Goal: Task Accomplishment & Management: Complete application form

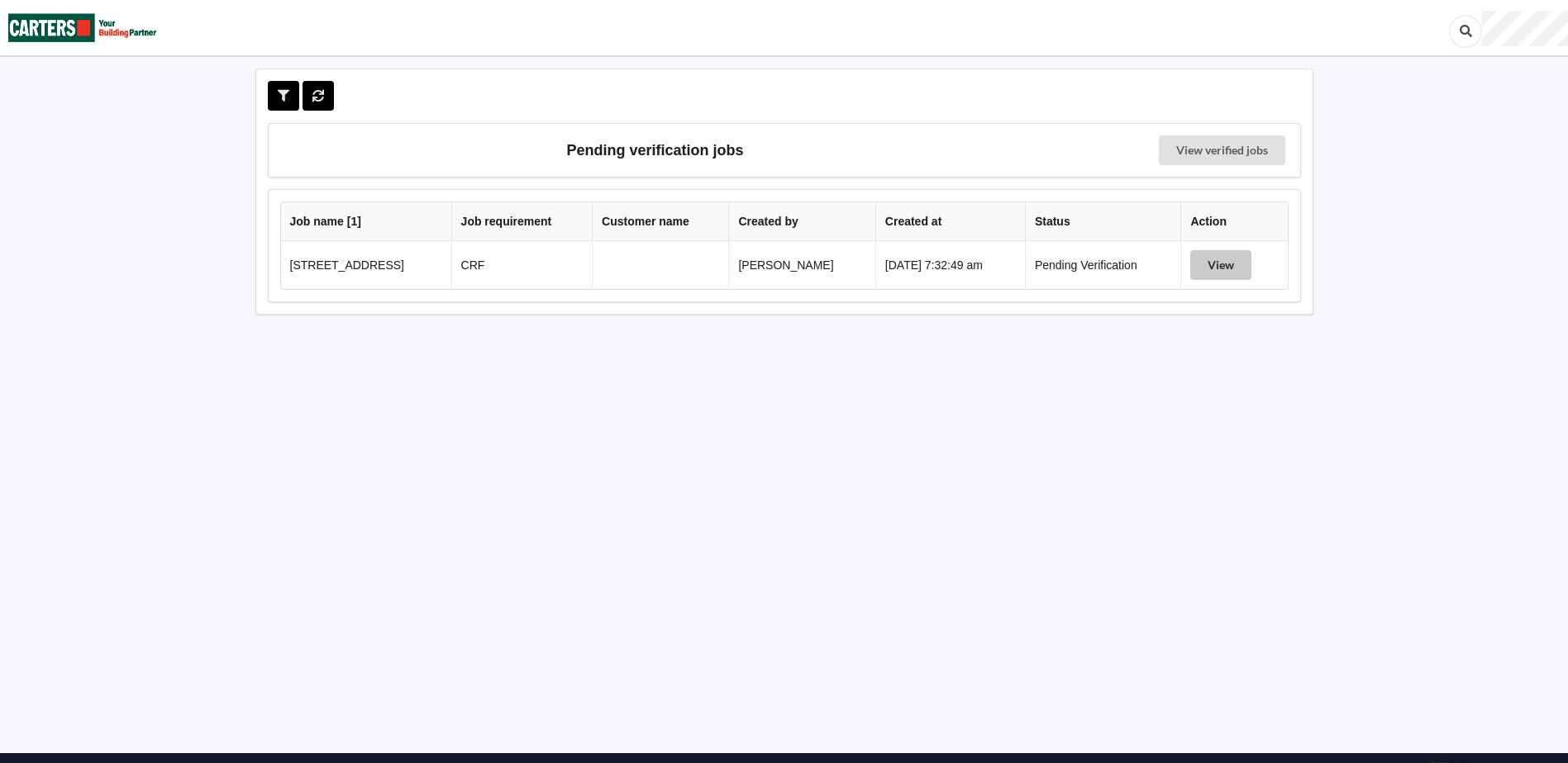
click at [1234, 265] on button "View" at bounding box center [1221, 265] width 61 height 30
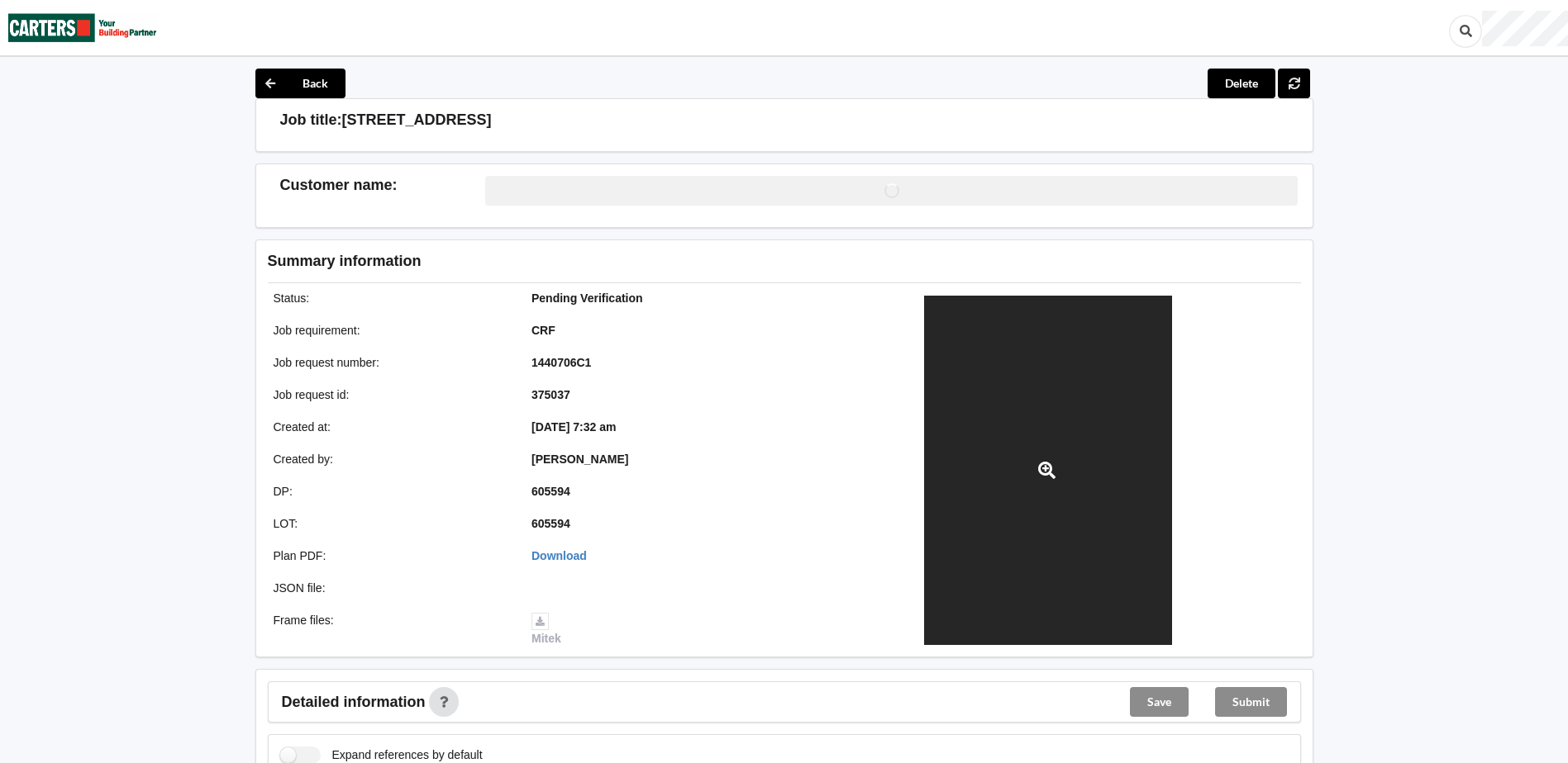
scroll to position [413, 0]
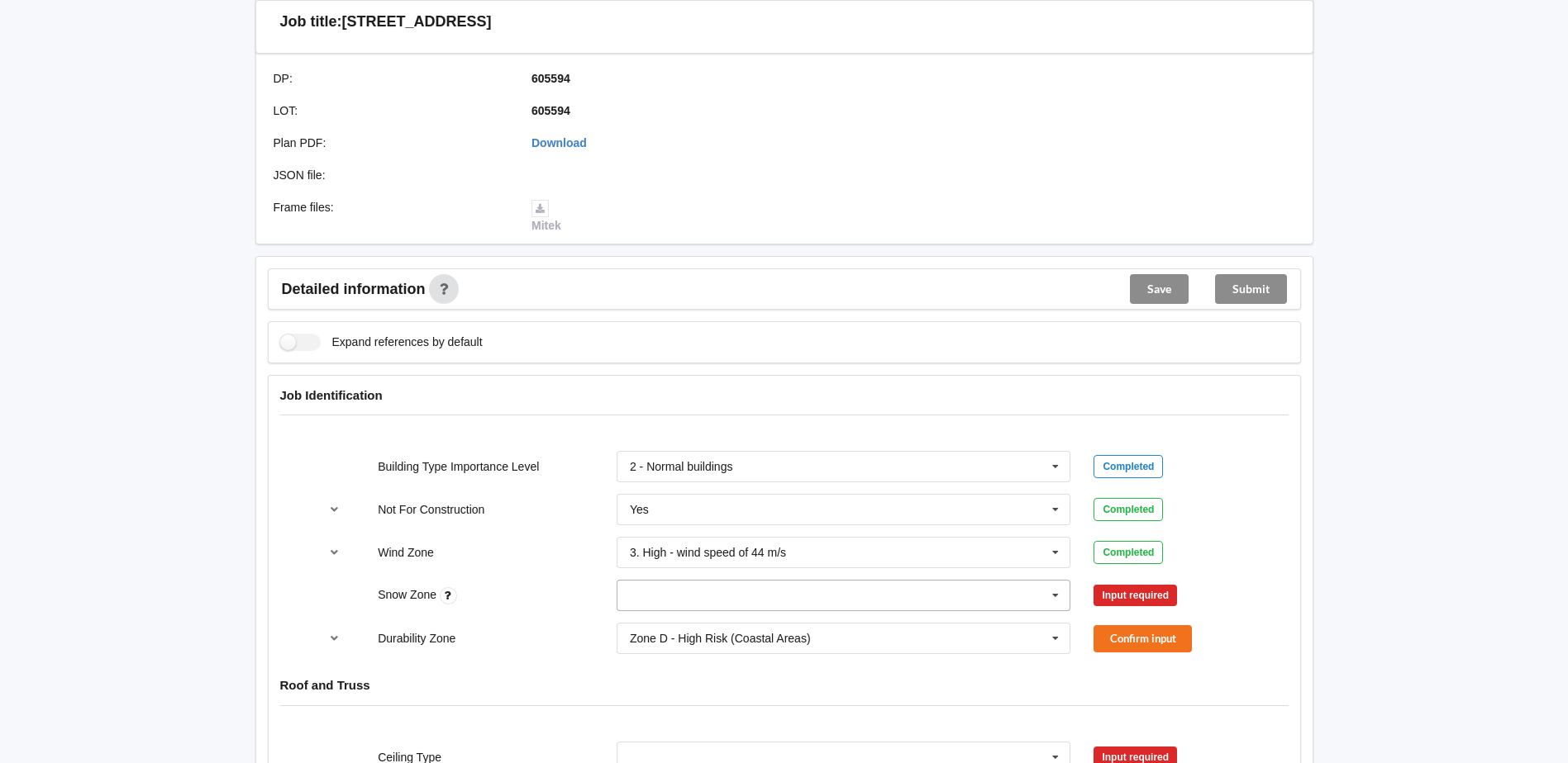
click at [965, 590] on input "text" at bounding box center [845, 596] width 453 height 30
click at [669, 401] on div "N0" at bounding box center [844, 412] width 453 height 31
click at [1159, 600] on button "Confirm input" at bounding box center [1143, 596] width 99 height 27
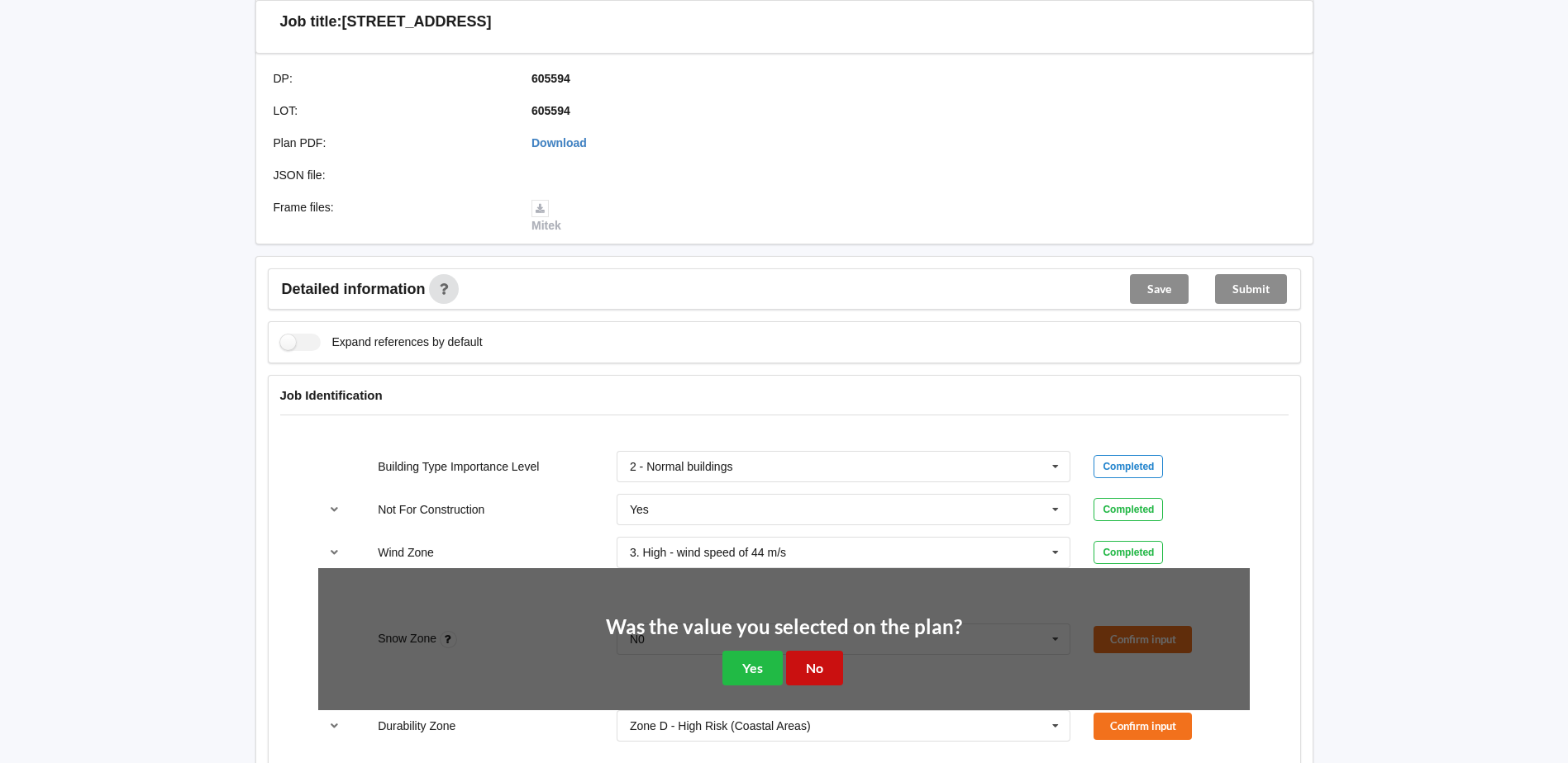
click at [796, 669] on button "No" at bounding box center [814, 668] width 57 height 34
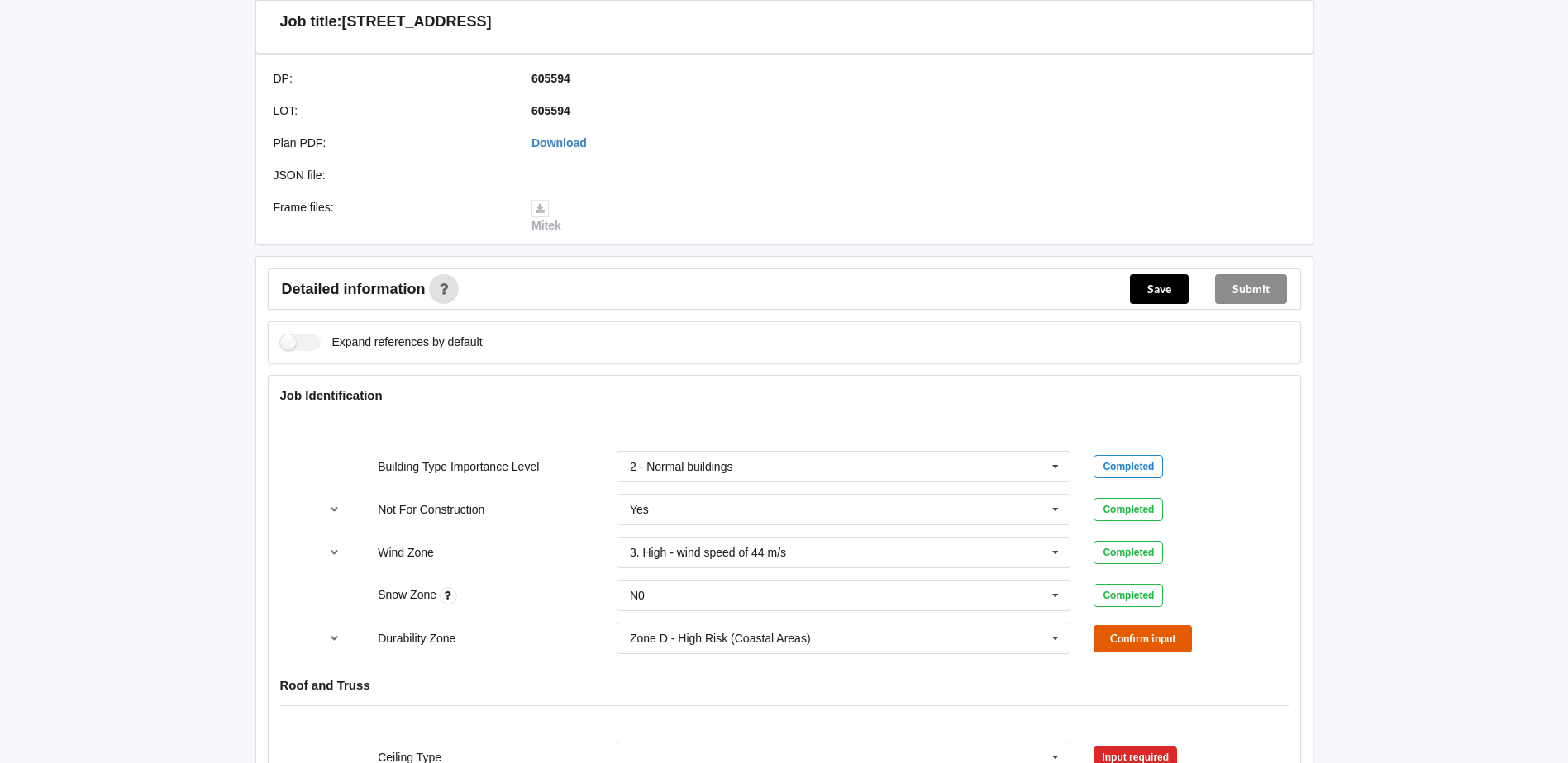
click at [1108, 637] on button "Confirm input" at bounding box center [1143, 638] width 99 height 27
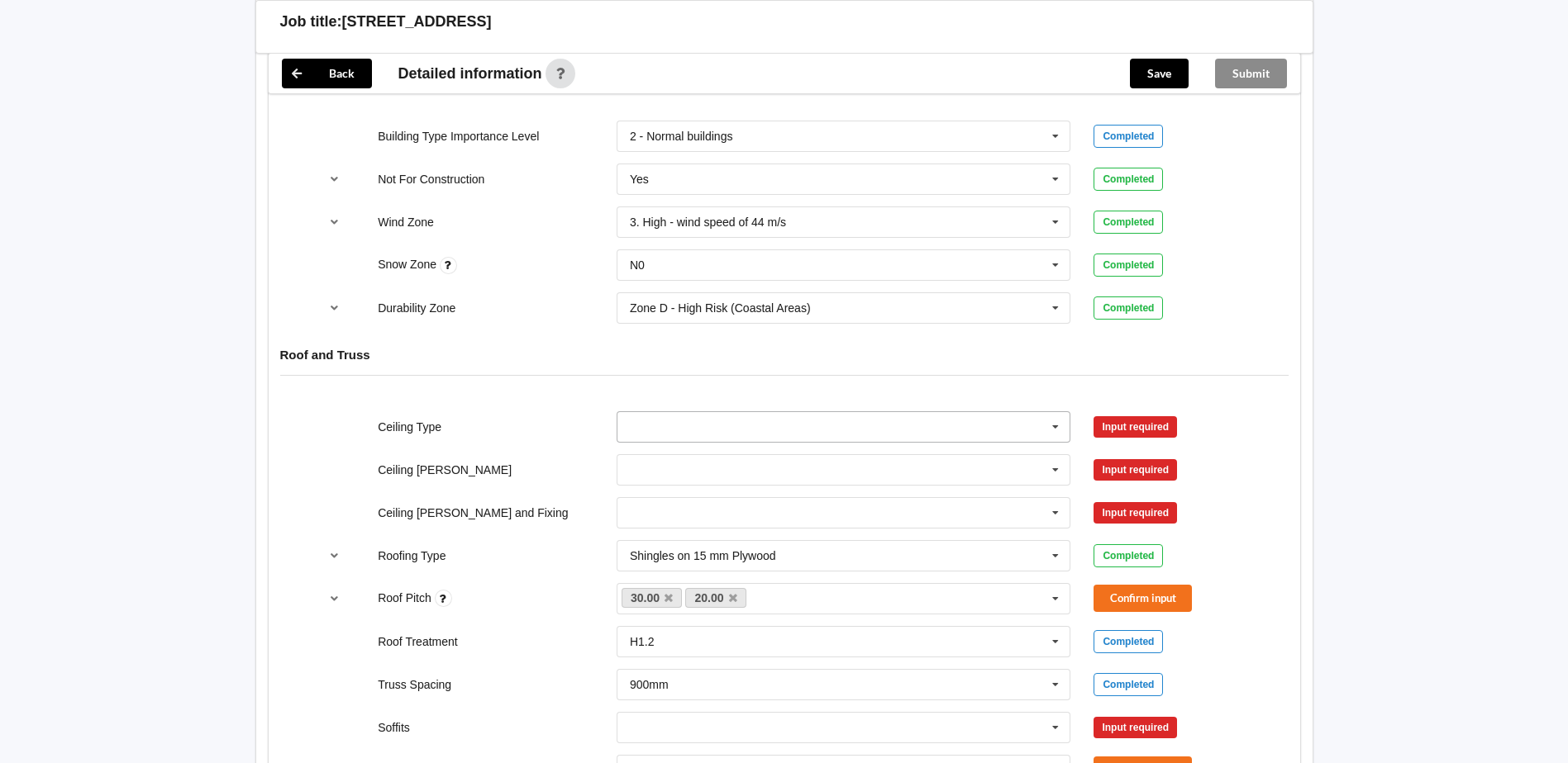
click at [648, 425] on input "text" at bounding box center [845, 427] width 453 height 30
click at [666, 457] on span "10mm Gib" at bounding box center [658, 457] width 54 height 13
click at [650, 461] on input "text" at bounding box center [845, 470] width 453 height 30
click at [660, 506] on span "400mm" at bounding box center [650, 501] width 39 height 13
click at [685, 514] on input "text" at bounding box center [845, 513] width 453 height 30
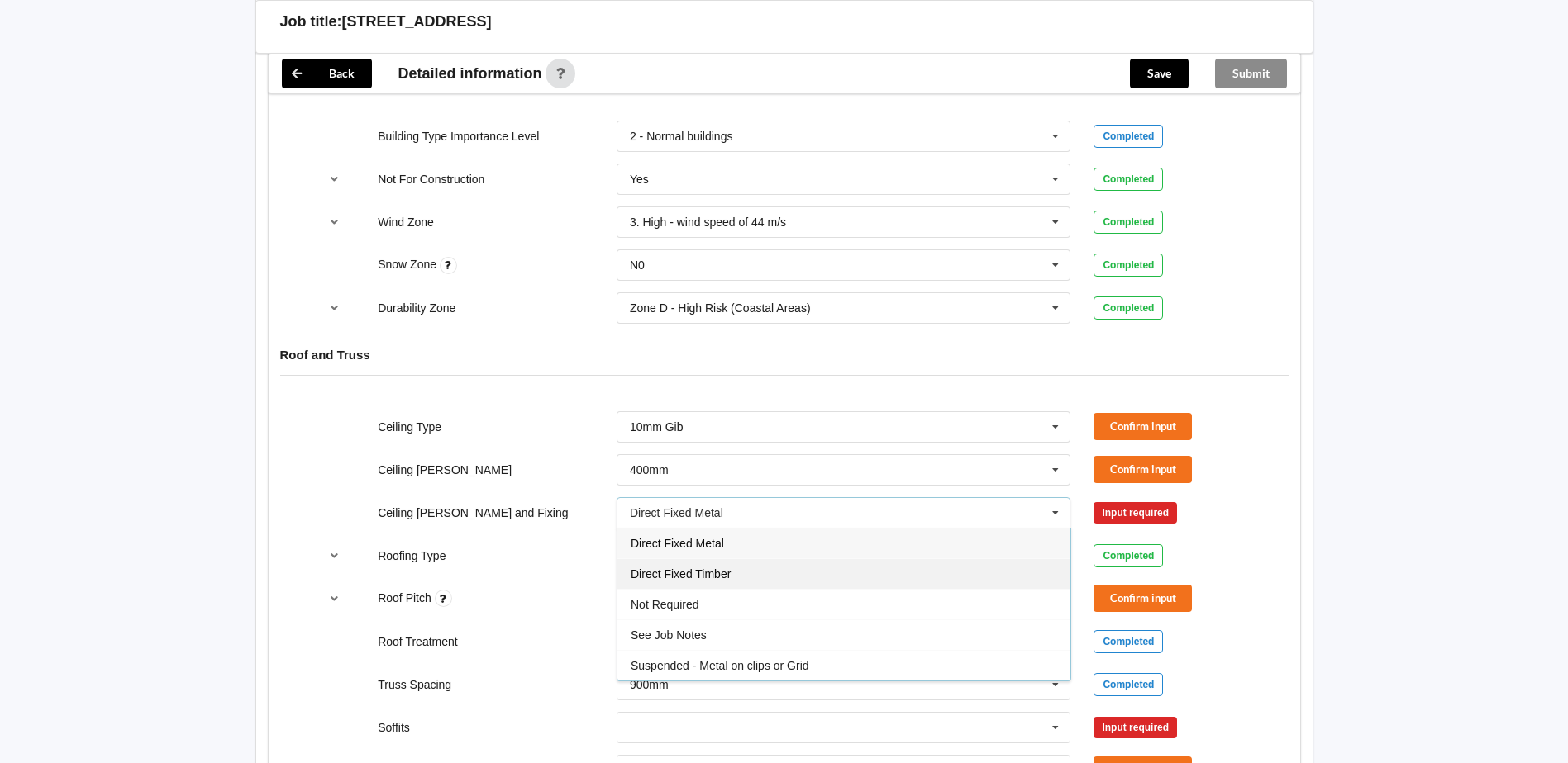
click at [726, 576] on span "Direct Fixed Timber" at bounding box center [681, 574] width 100 height 13
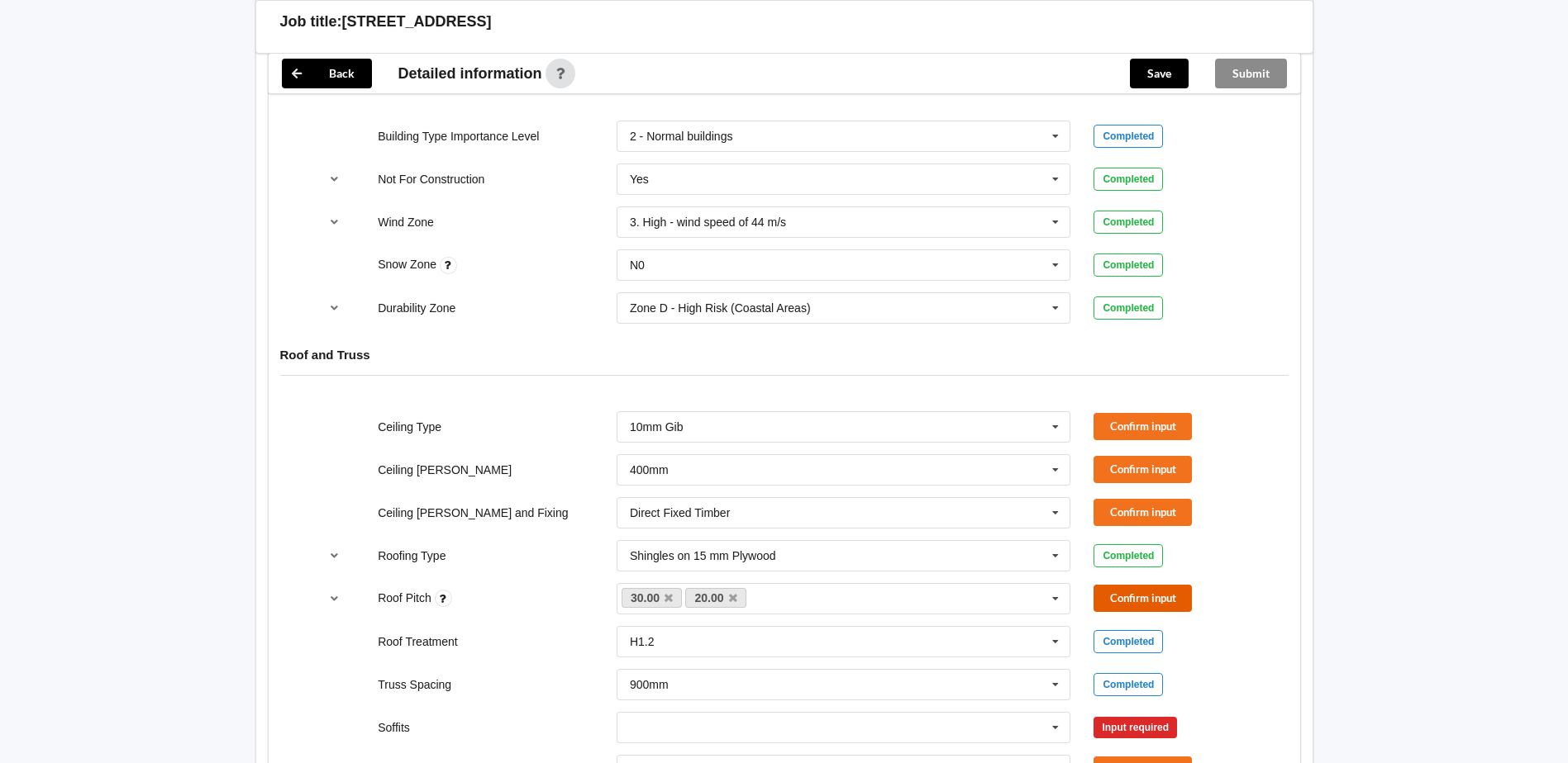
click at [1126, 597] on button "Confirm input" at bounding box center [1143, 598] width 99 height 27
click at [1123, 514] on button "Confirm input" at bounding box center [1143, 512] width 99 height 27
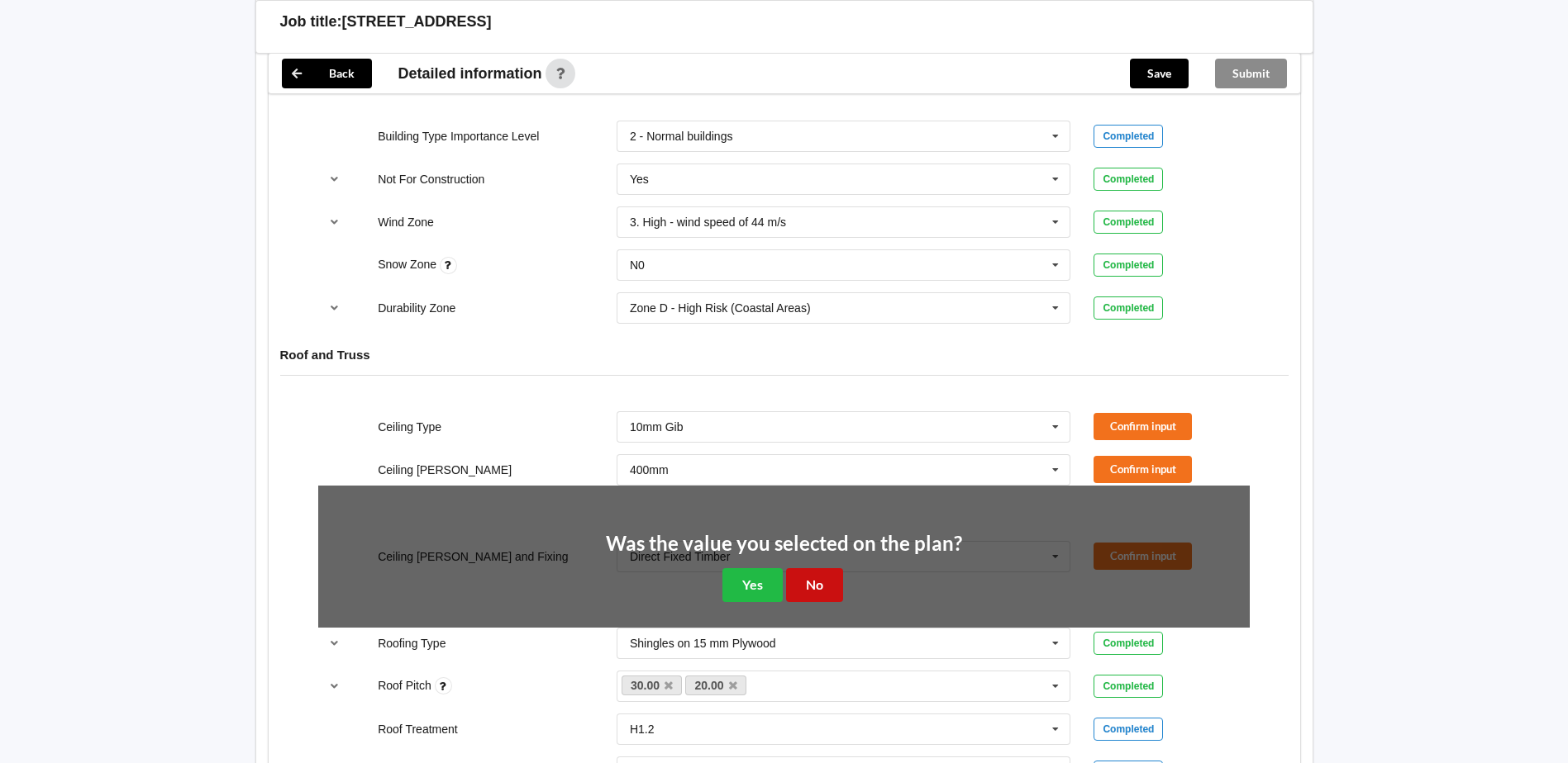
drag, startPoint x: 811, startPoint y: 584, endPoint x: 1092, endPoint y: 473, distance: 302.1
click at [816, 582] on button "No" at bounding box center [814, 585] width 57 height 34
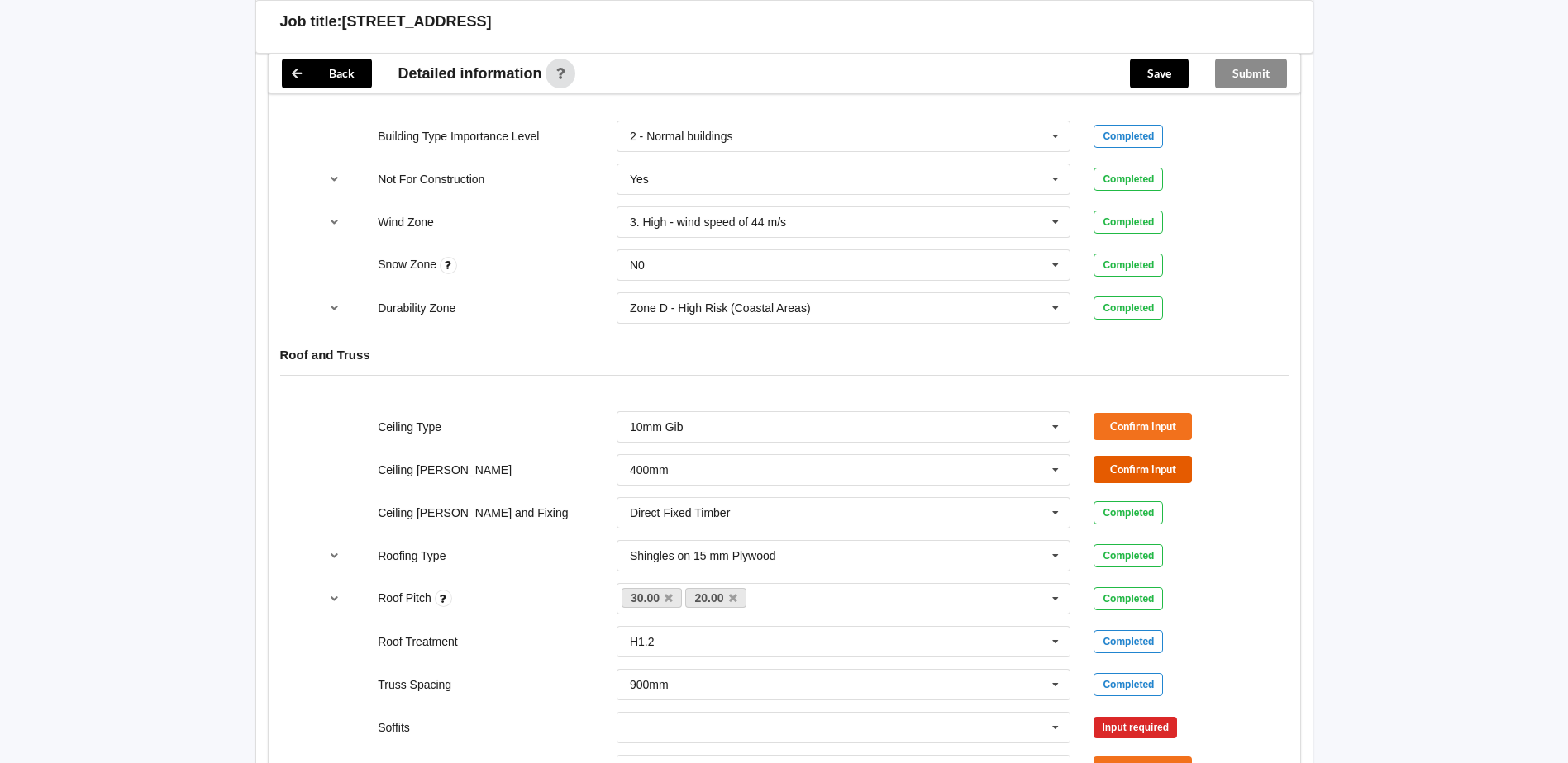
click at [1141, 464] on button "Confirm input" at bounding box center [1143, 469] width 99 height 27
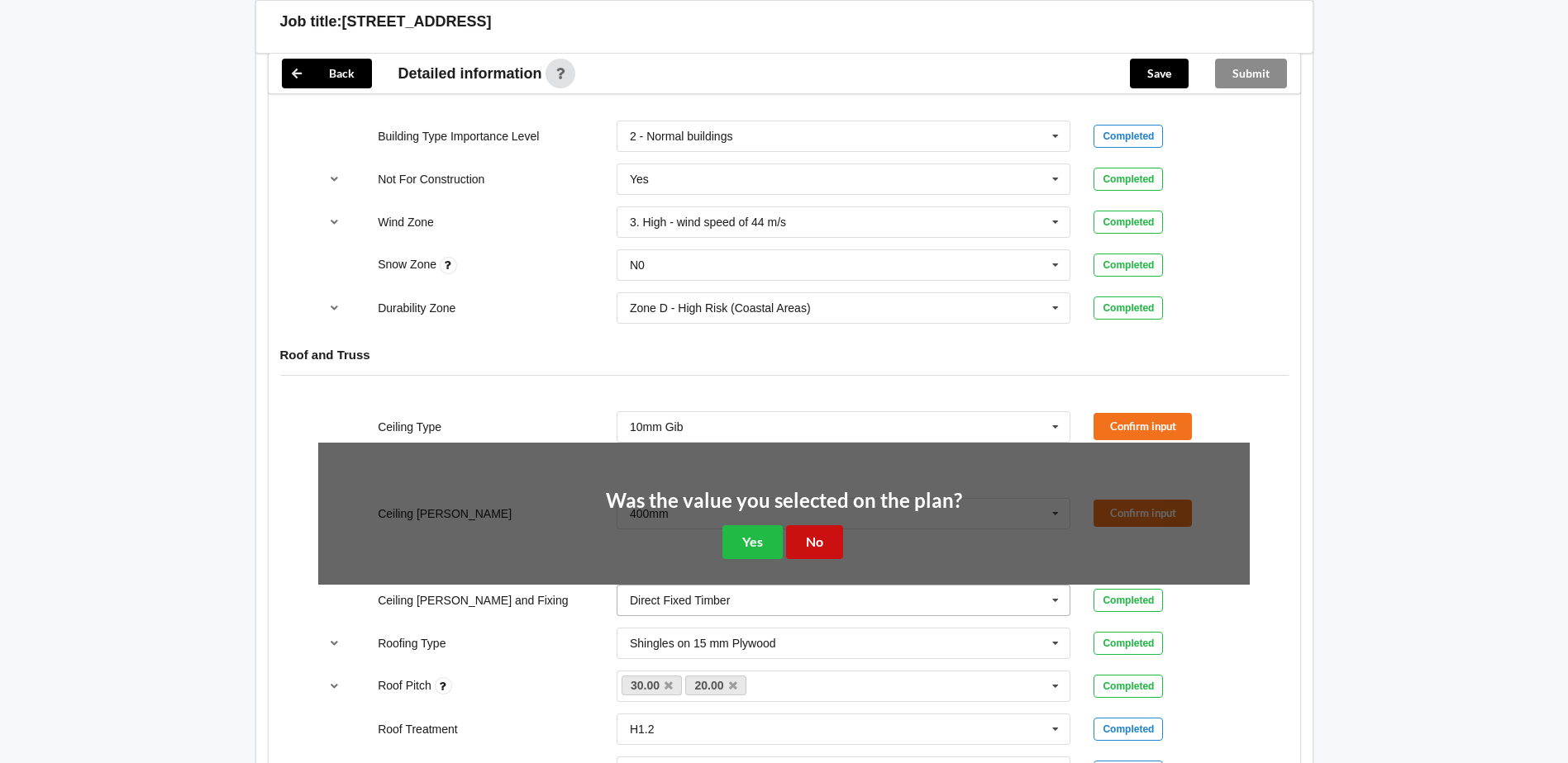
click at [840, 535] on button "No" at bounding box center [814, 542] width 57 height 34
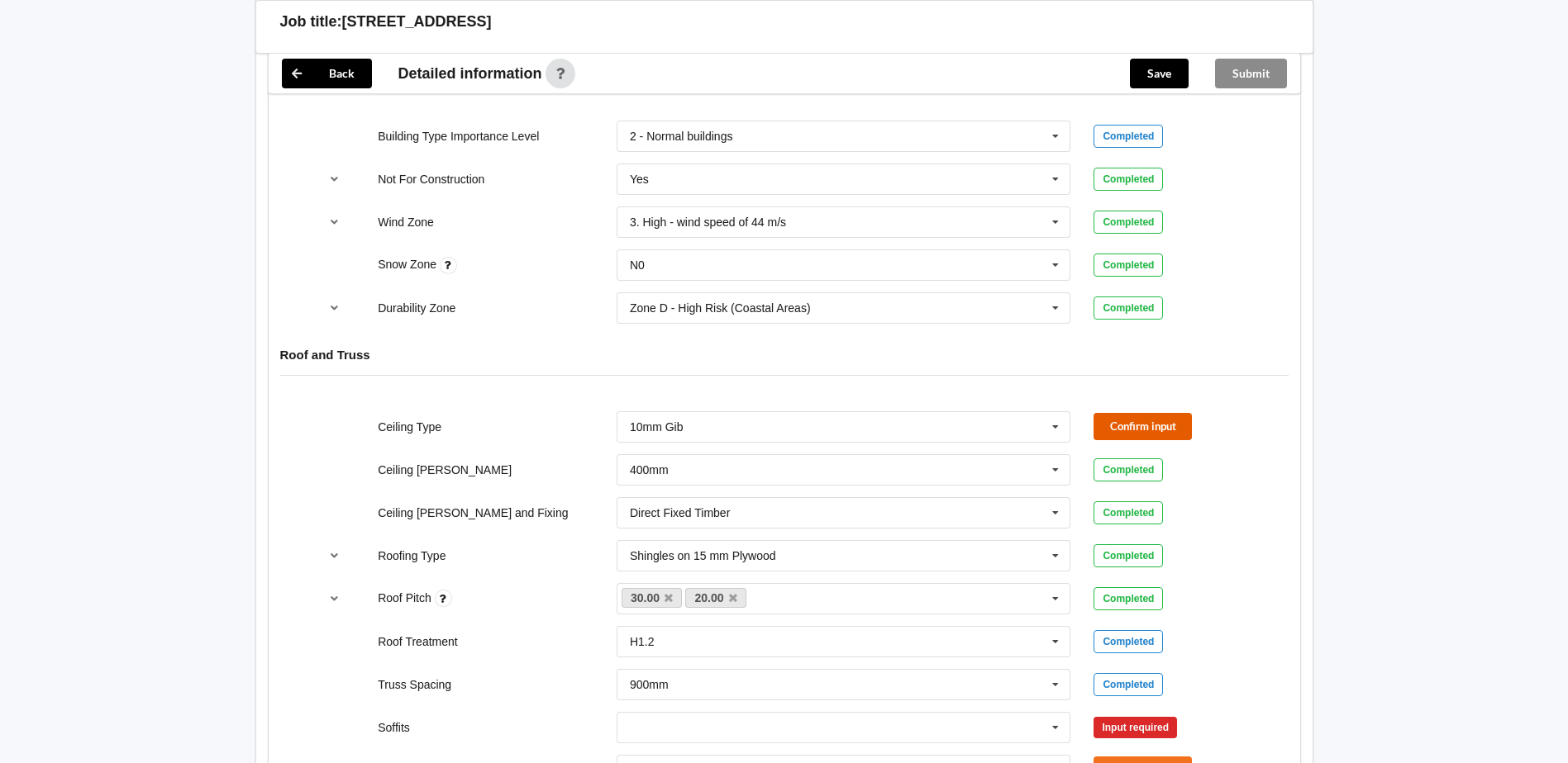
click at [1166, 426] on button "Confirm input" at bounding box center [1143, 426] width 99 height 27
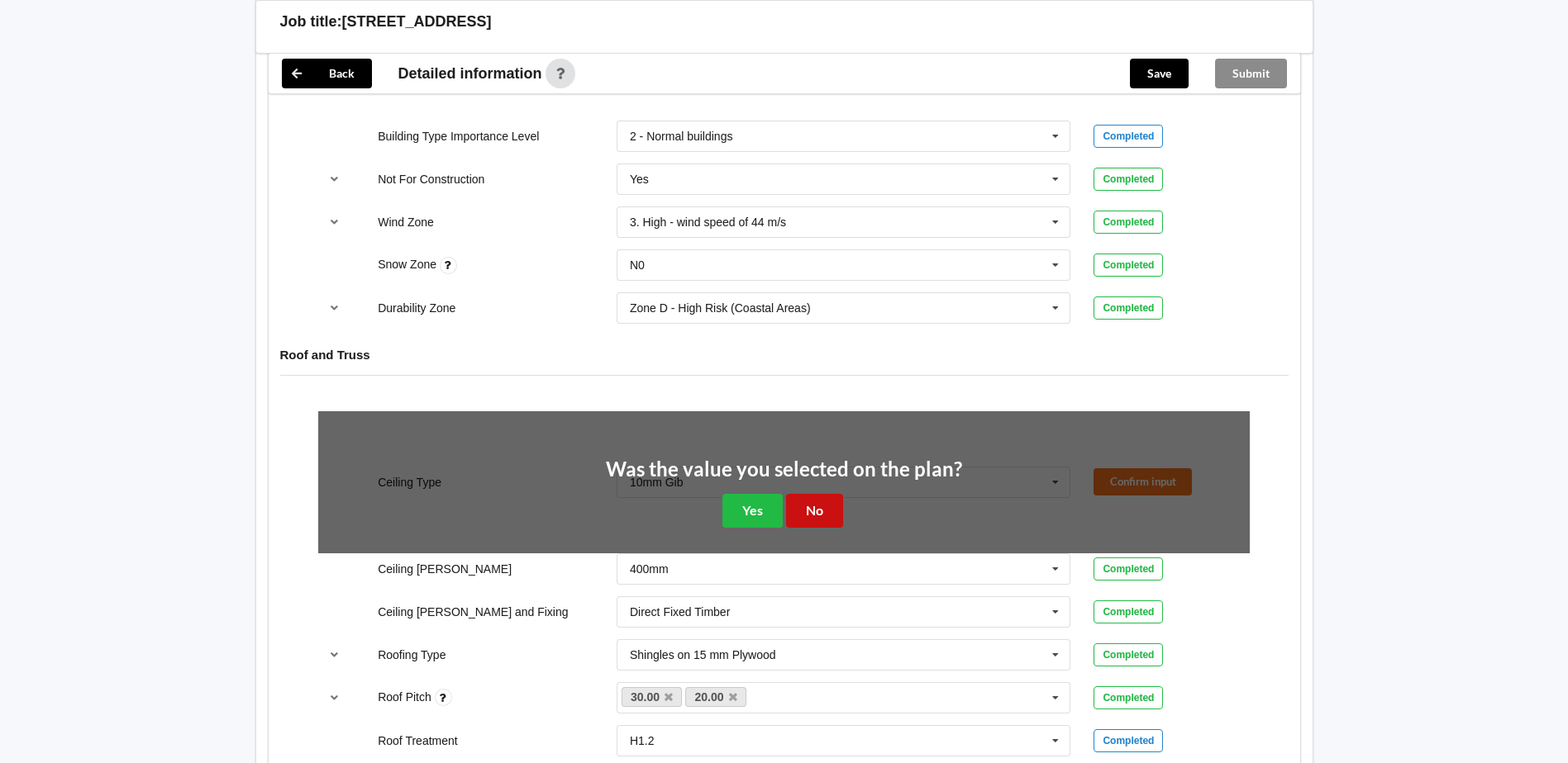
click at [832, 514] on button "No" at bounding box center [814, 511] width 57 height 34
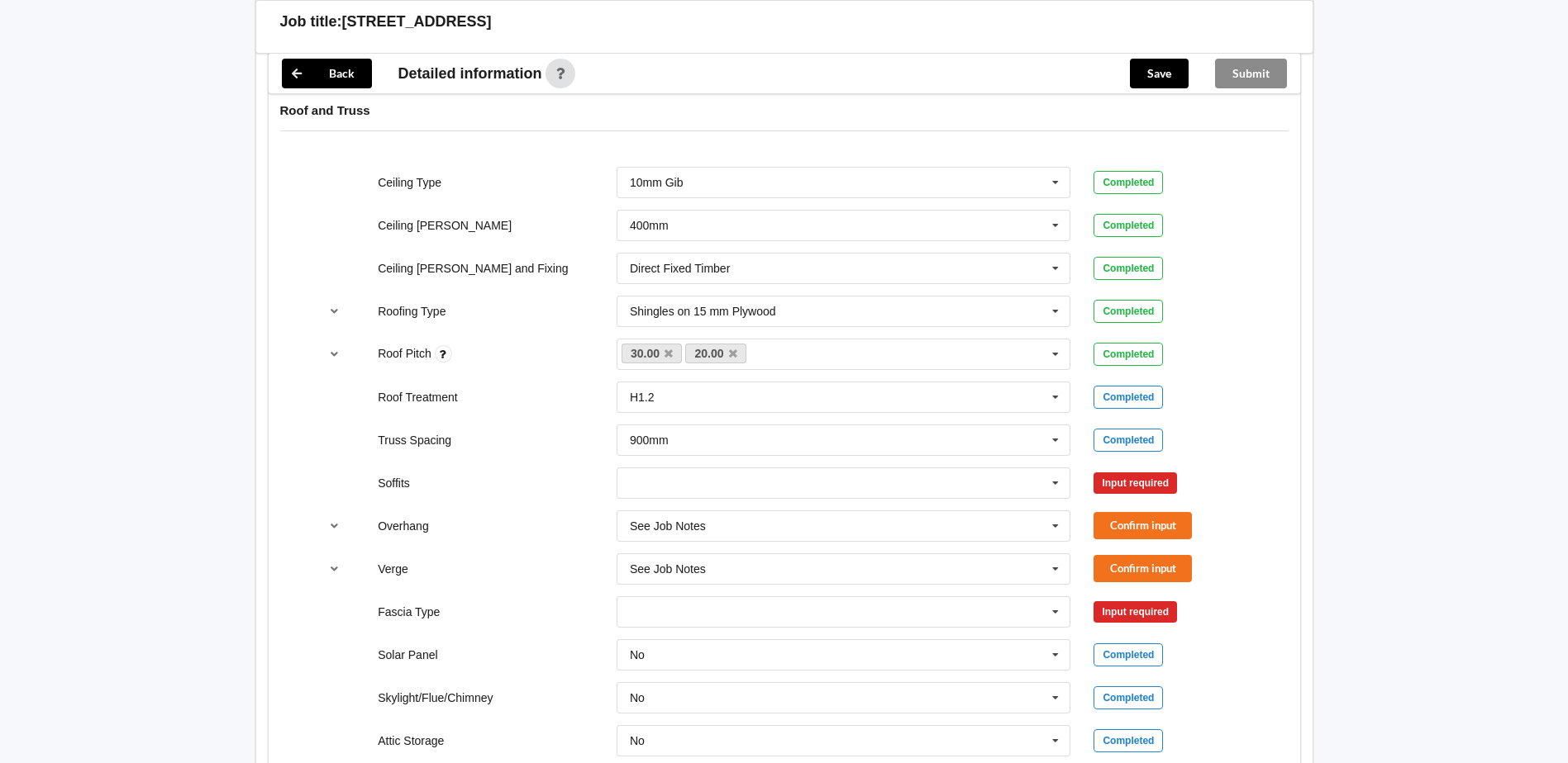
scroll to position [991, 0]
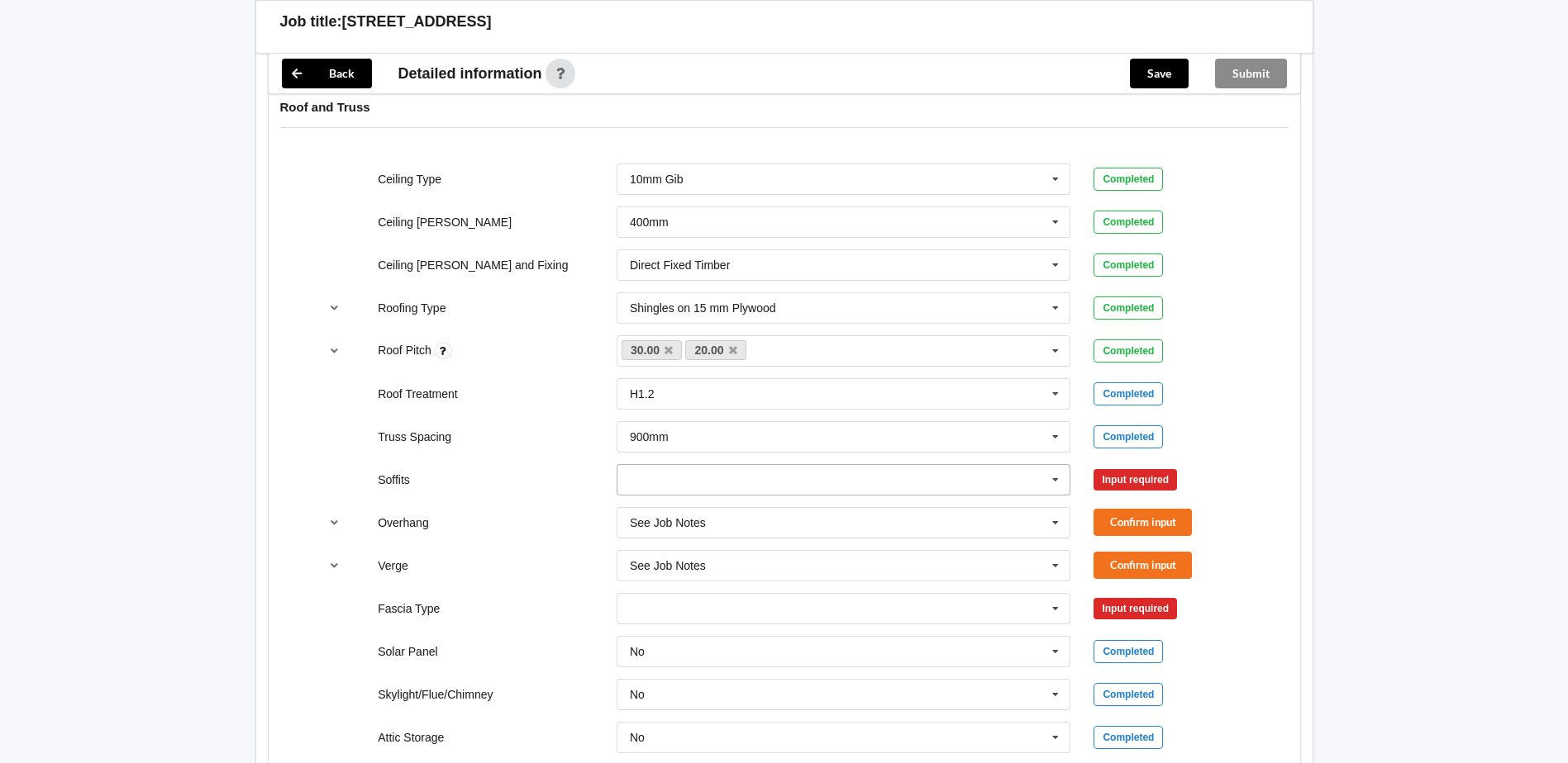
click at [678, 475] on input "text" at bounding box center [845, 480] width 453 height 30
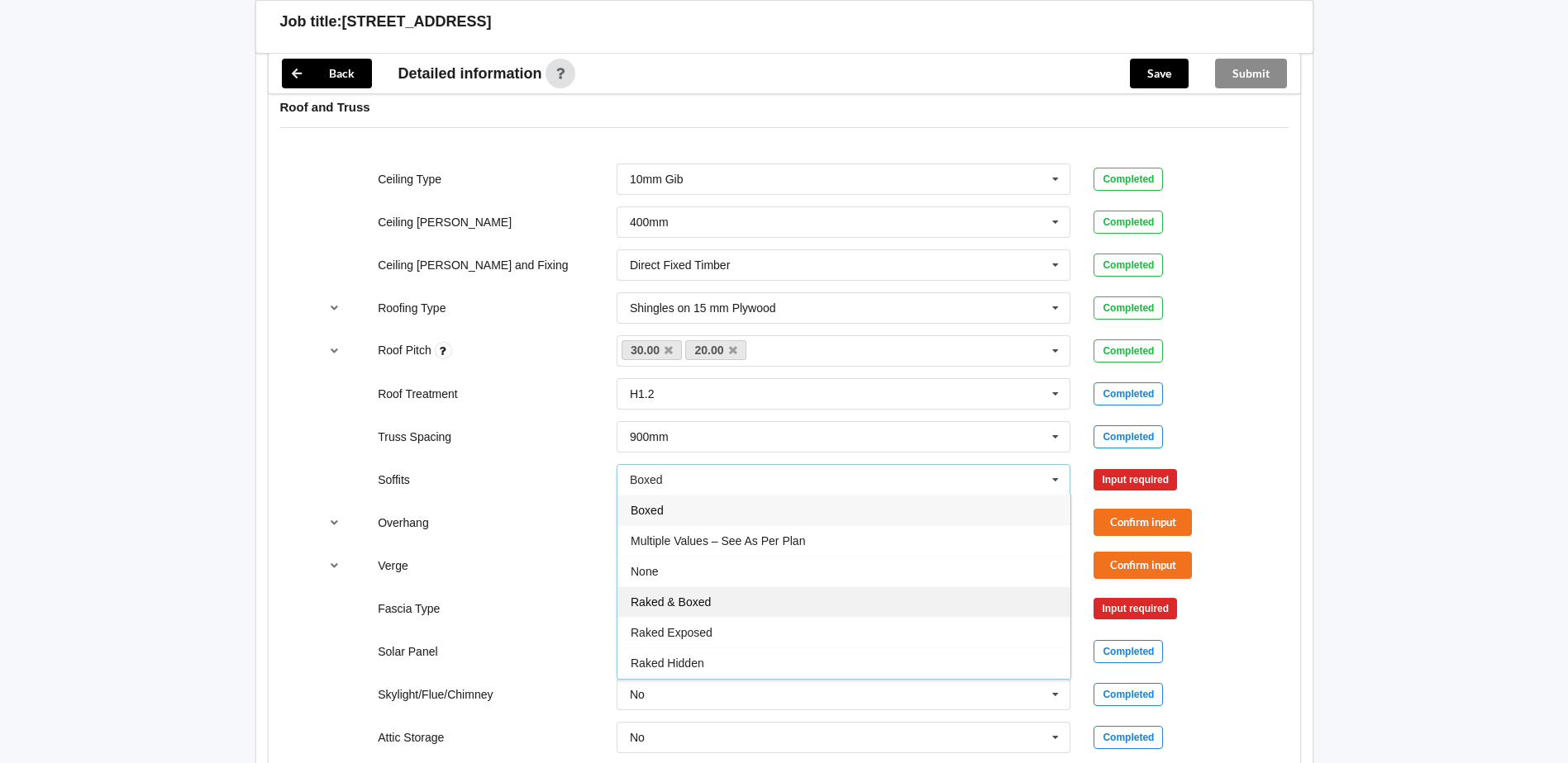
click at [731, 602] on div "Raked & Boxed" at bounding box center [844, 602] width 453 height 31
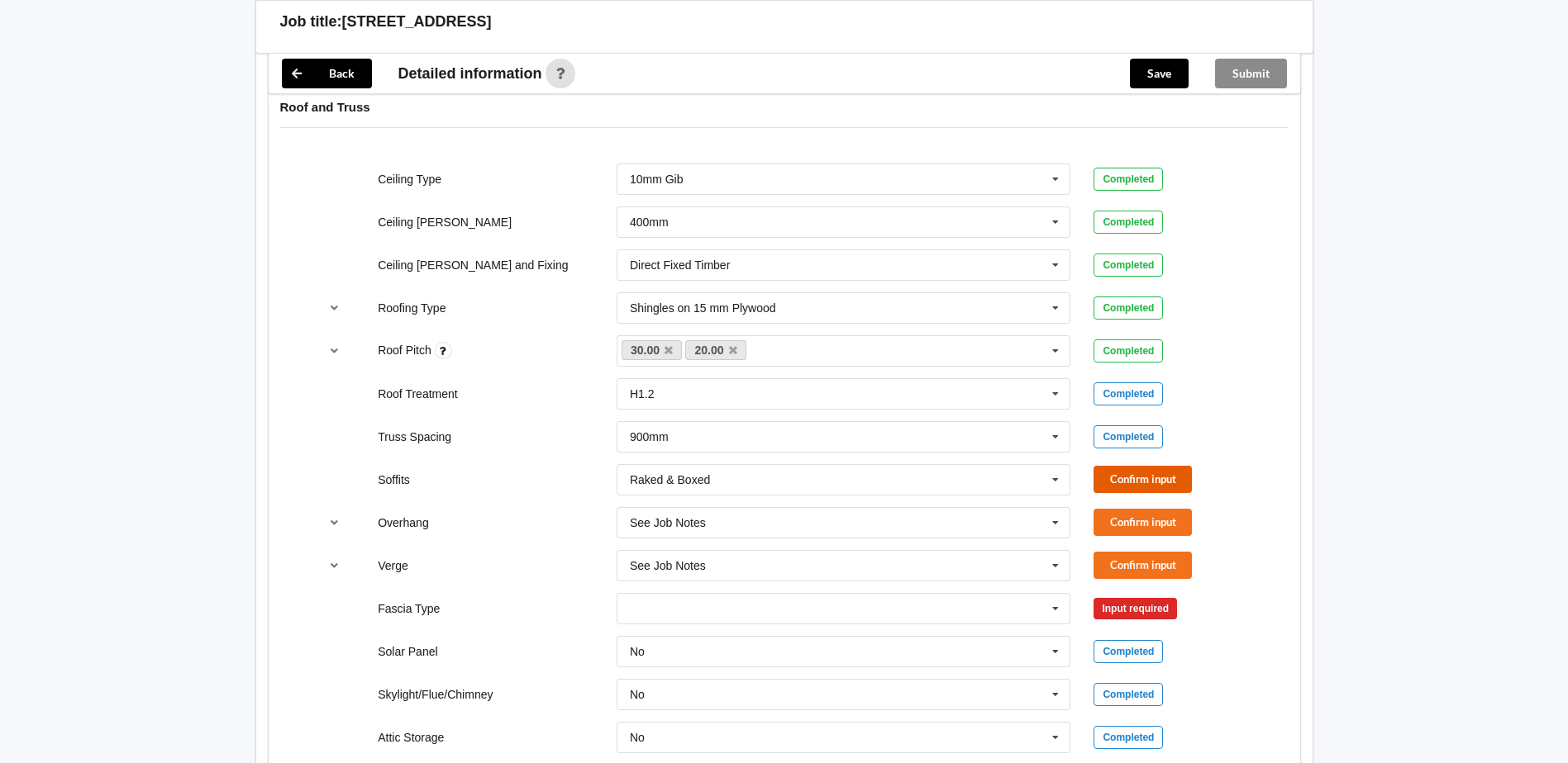
click at [1160, 481] on button "Confirm input" at bounding box center [1143, 479] width 99 height 27
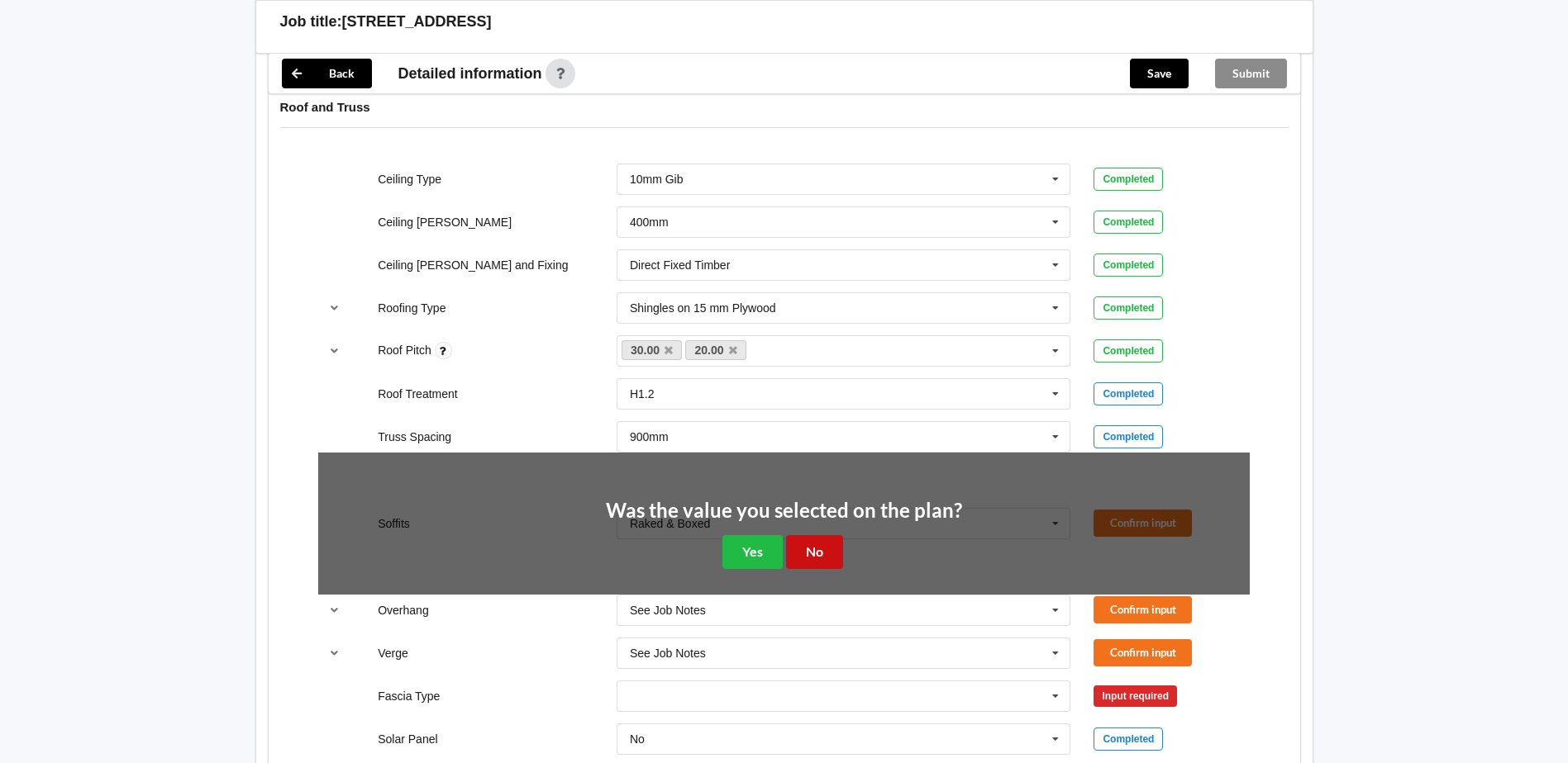
click at [808, 555] on button "No" at bounding box center [814, 552] width 57 height 34
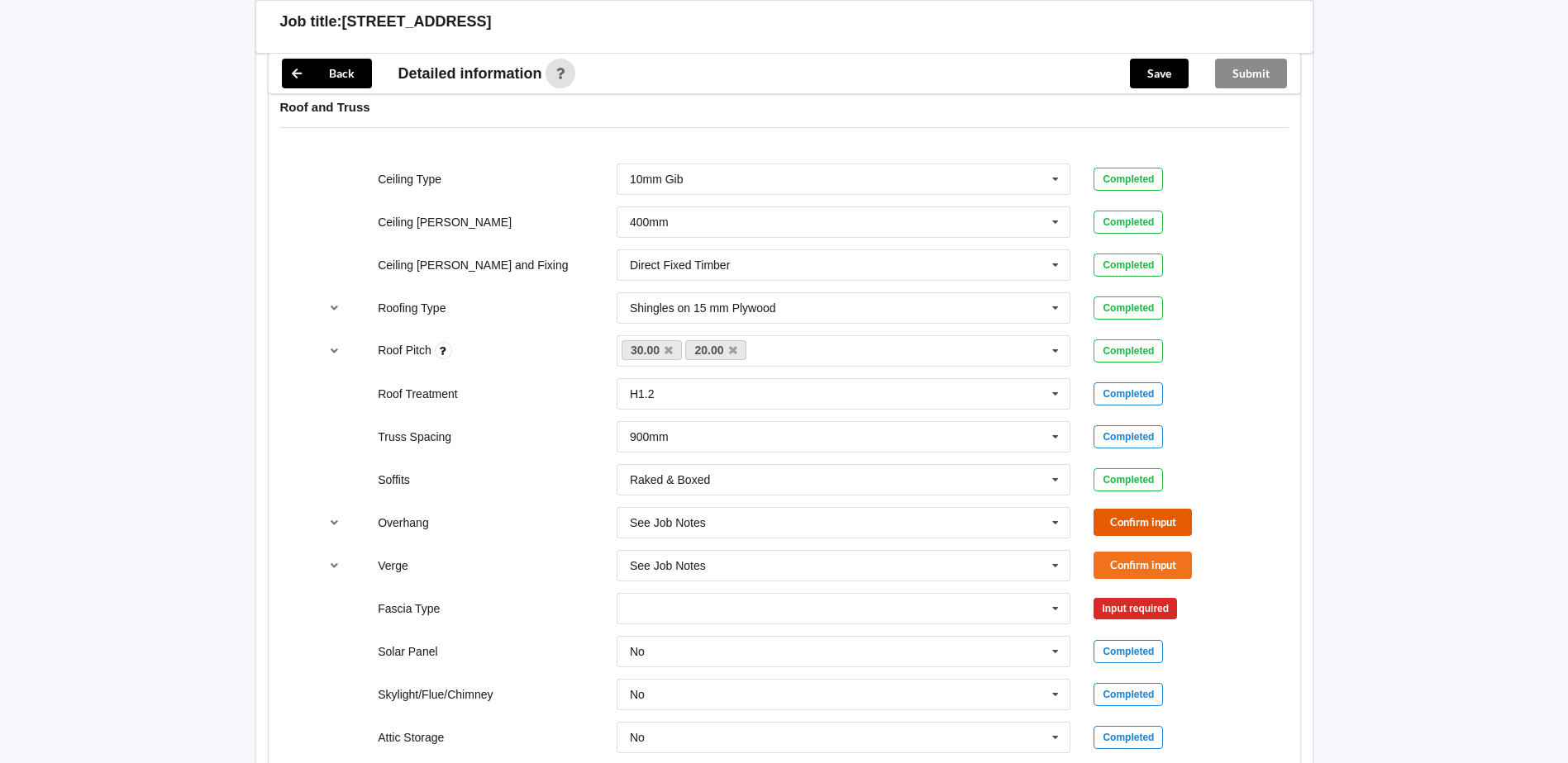
click at [1156, 523] on button "Confirm input" at bounding box center [1143, 522] width 99 height 27
click at [1160, 567] on button "Confirm input" at bounding box center [1143, 565] width 99 height 27
click at [824, 606] on input "text" at bounding box center [845, 609] width 453 height 30
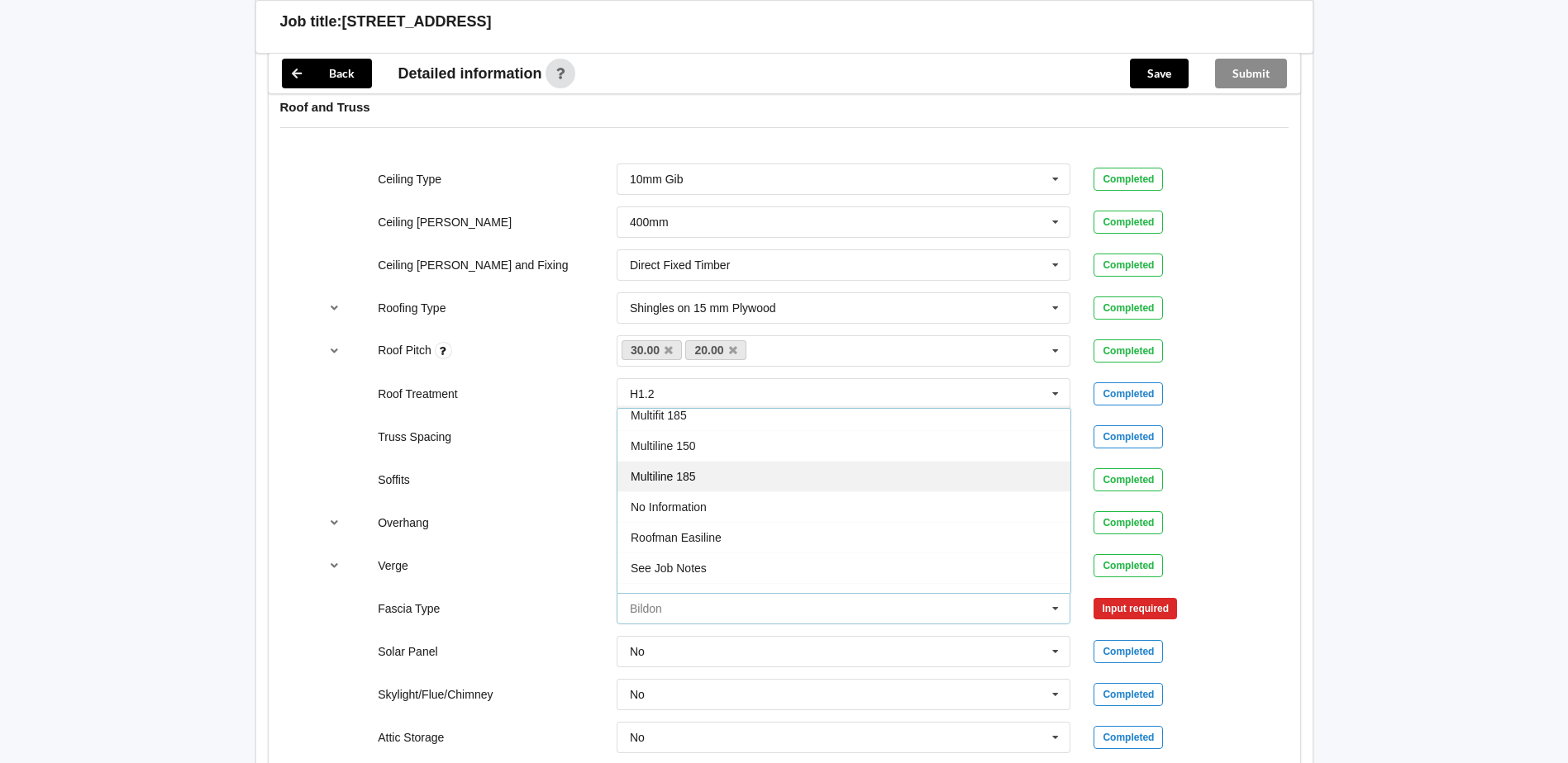
scroll to position [549, 0]
click at [696, 494] on div "See Job Notes" at bounding box center [844, 486] width 453 height 31
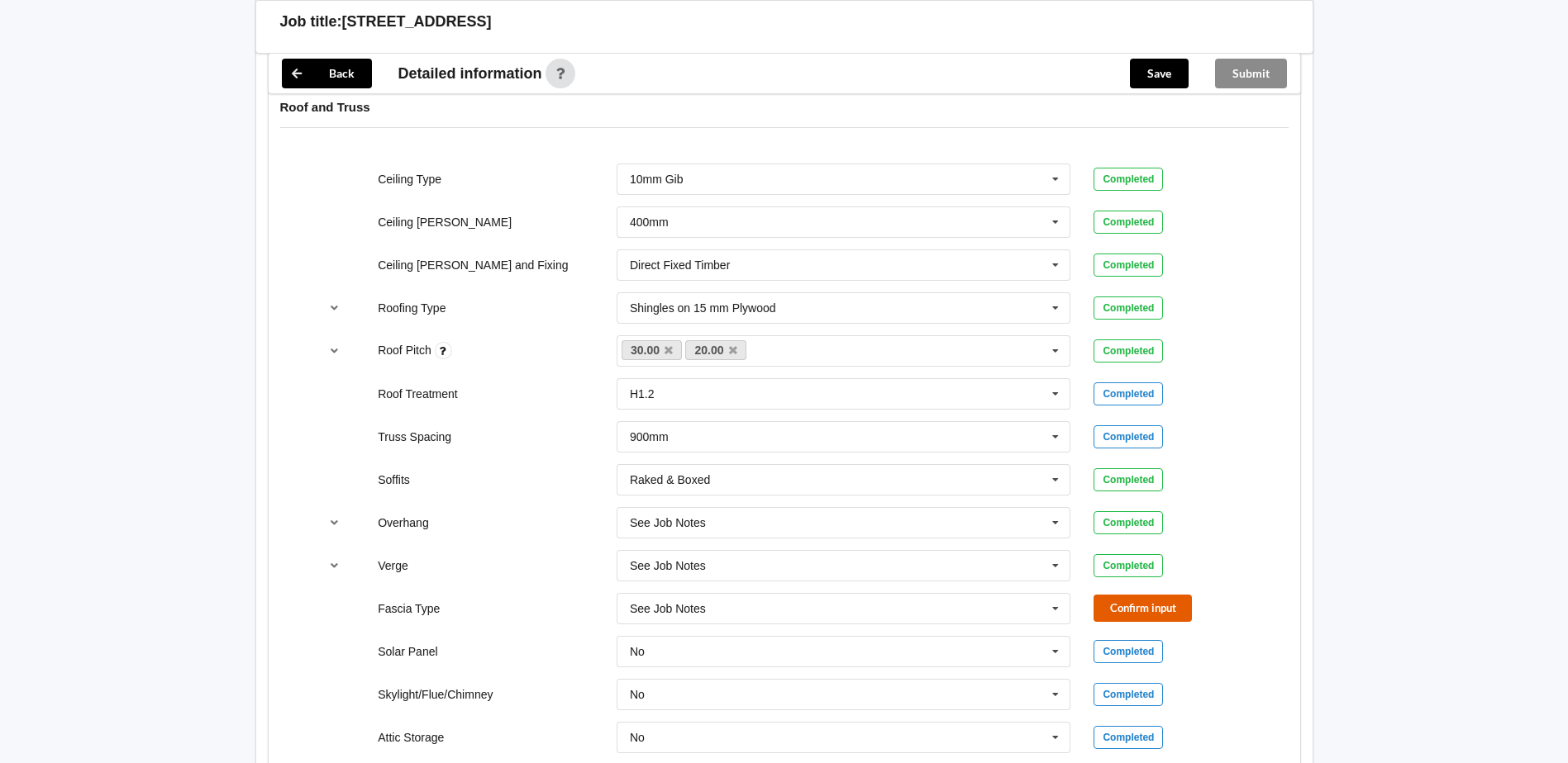
click at [1155, 607] on button "Confirm input" at bounding box center [1143, 608] width 99 height 27
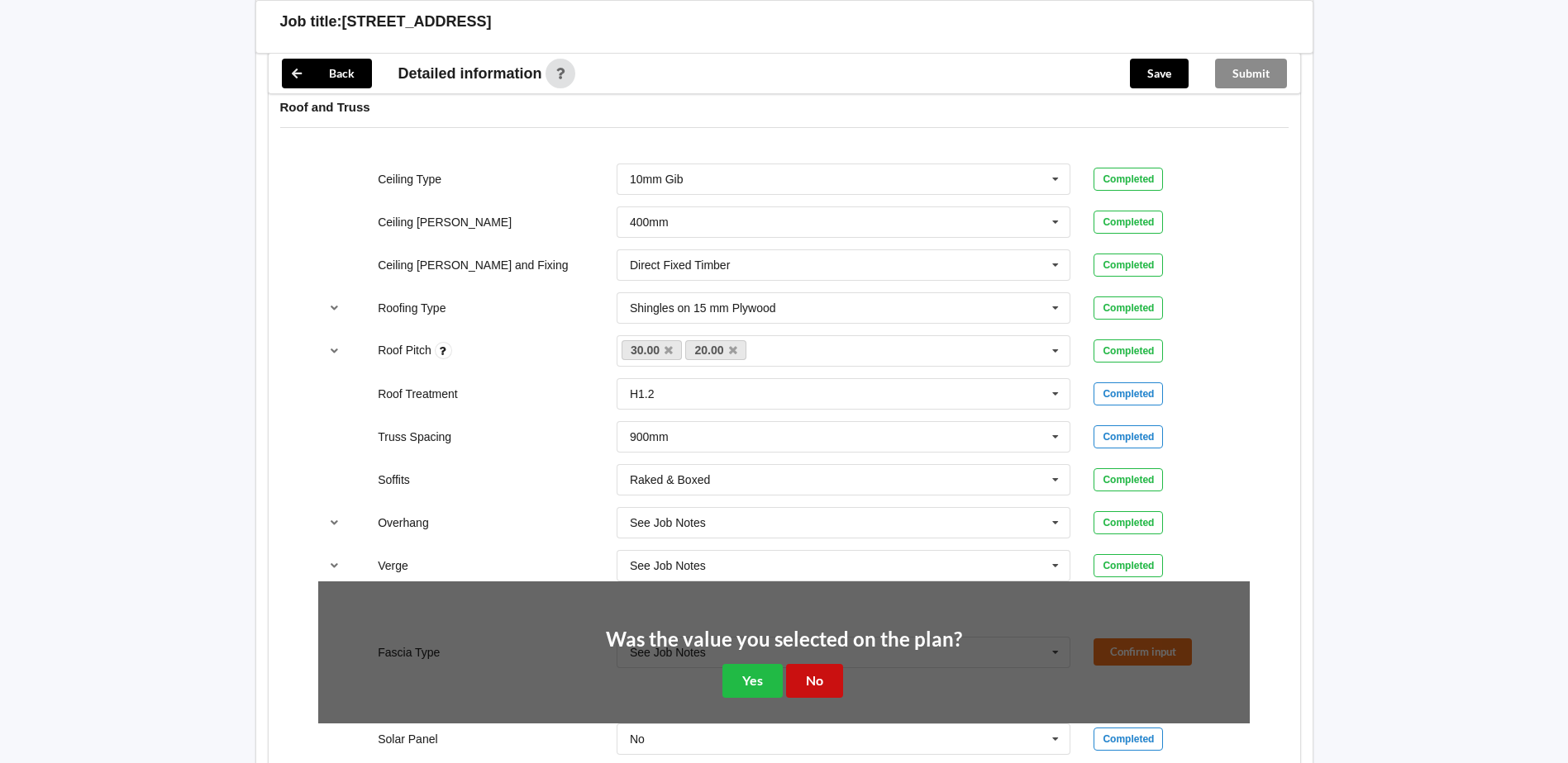
click at [819, 678] on button "No" at bounding box center [814, 681] width 57 height 34
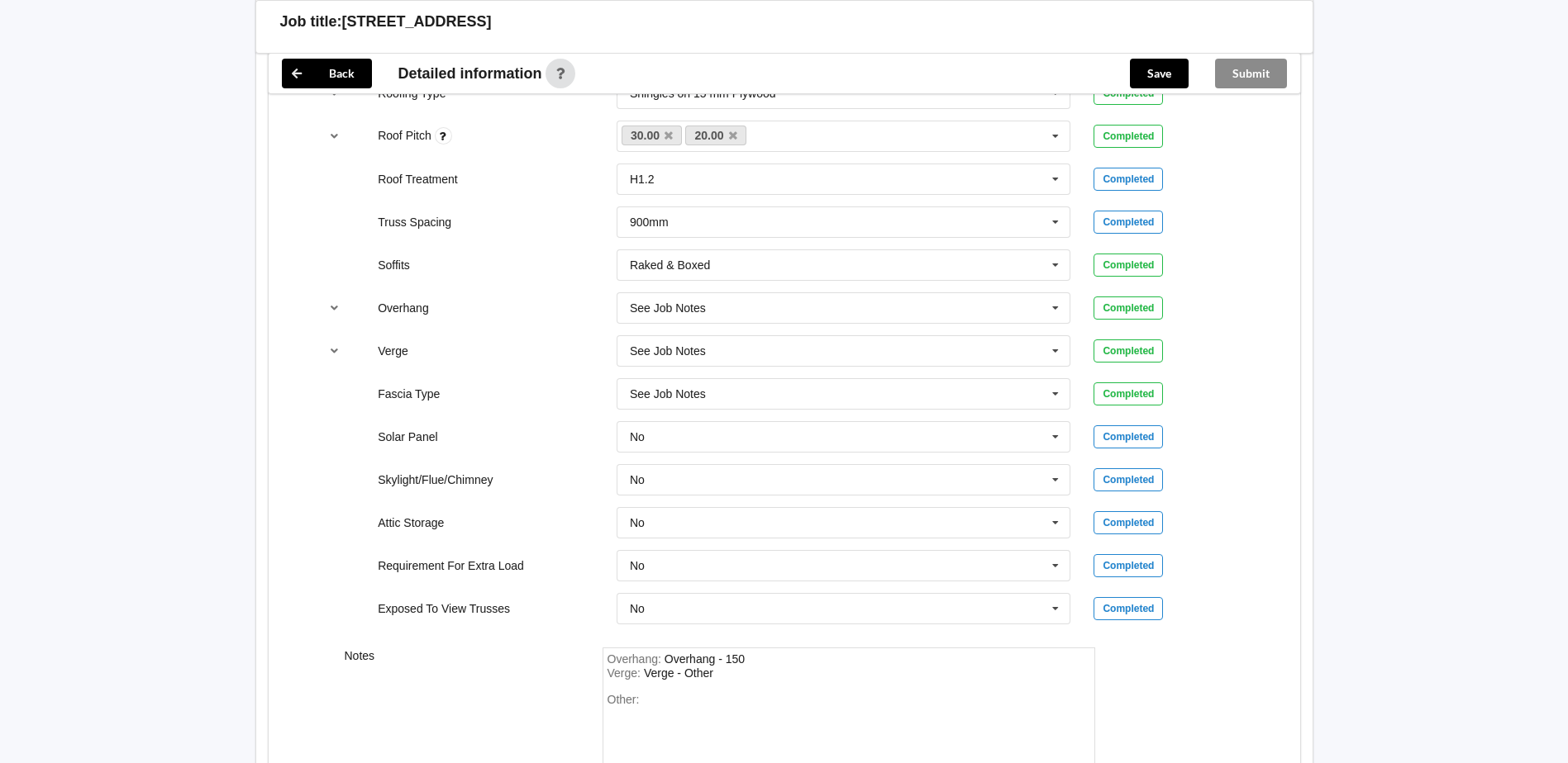
scroll to position [1376, 0]
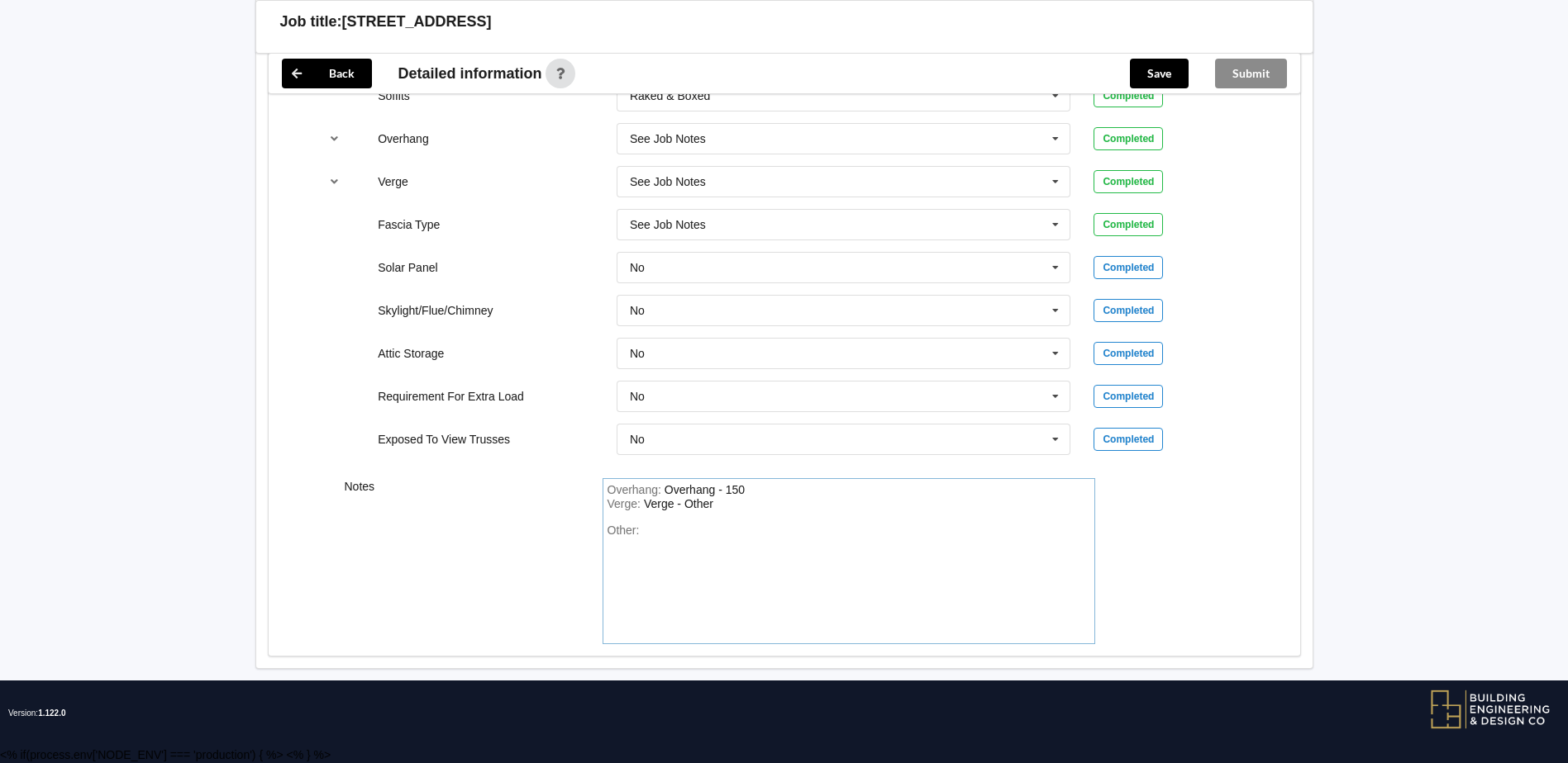
click at [644, 535] on div "Other:" at bounding box center [848, 582] width 483 height 116
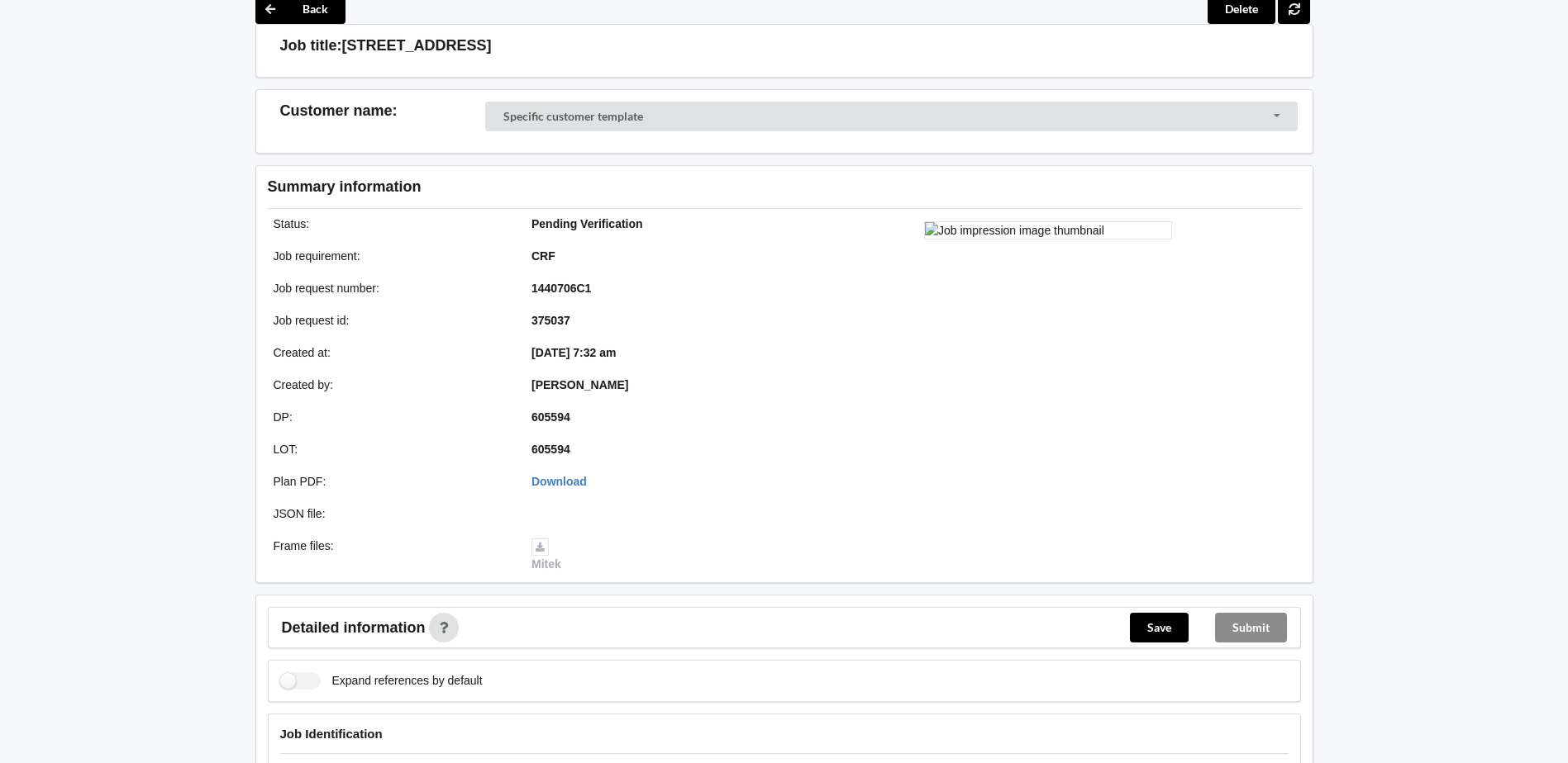
scroll to position [0, 0]
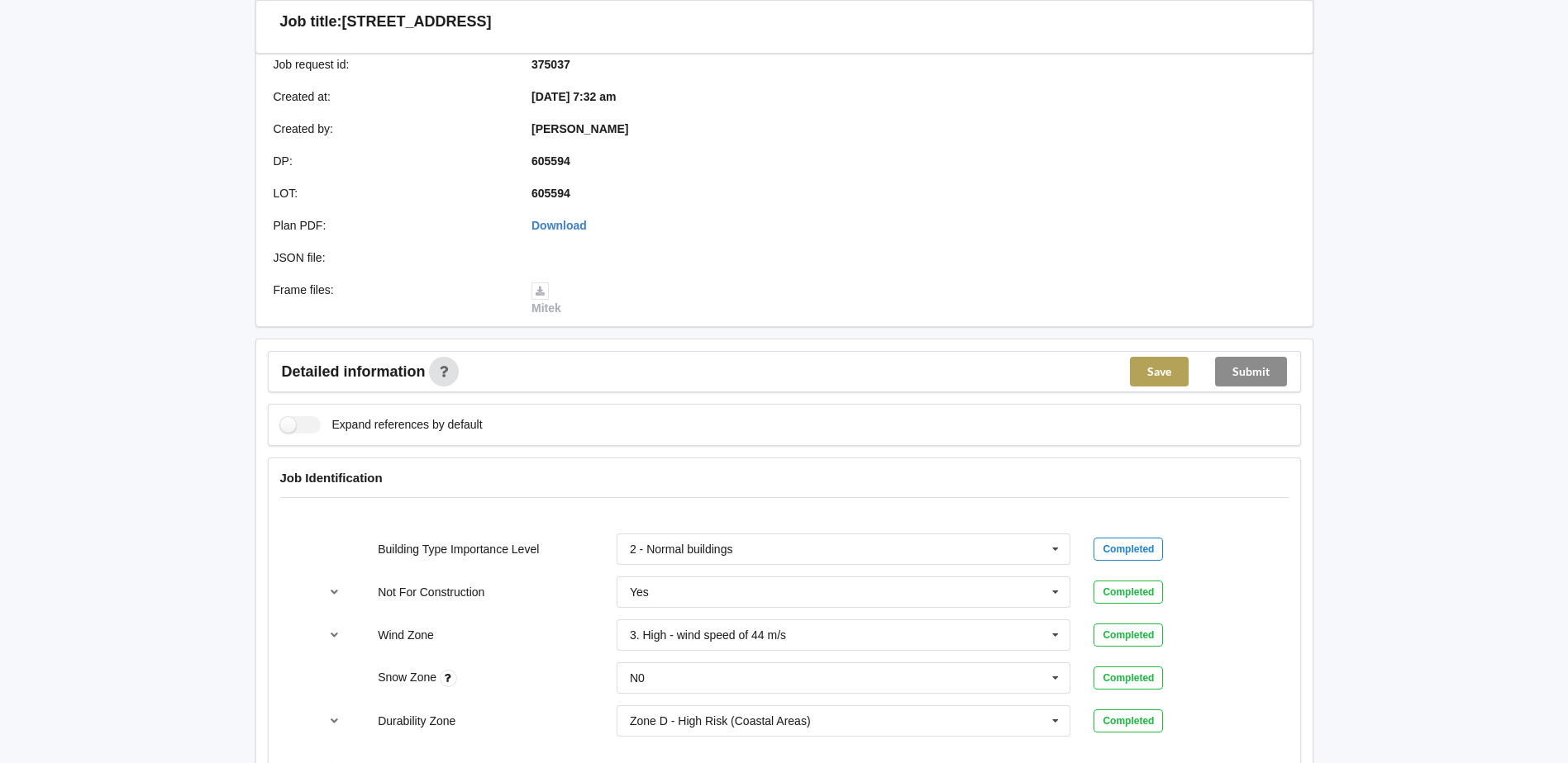
click at [1153, 377] on button "Save" at bounding box center [1159, 371] width 58 height 30
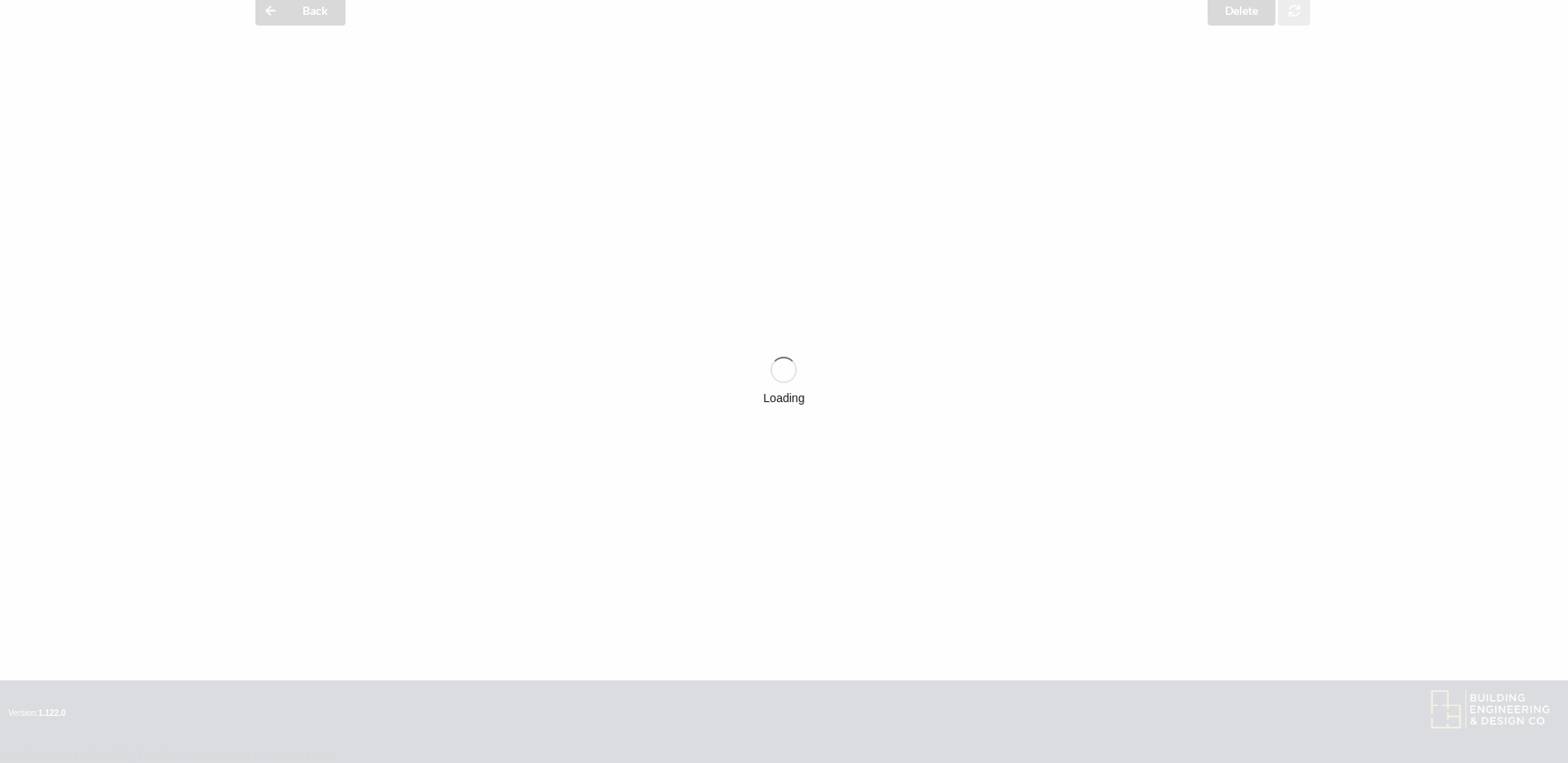
scroll to position [330, 0]
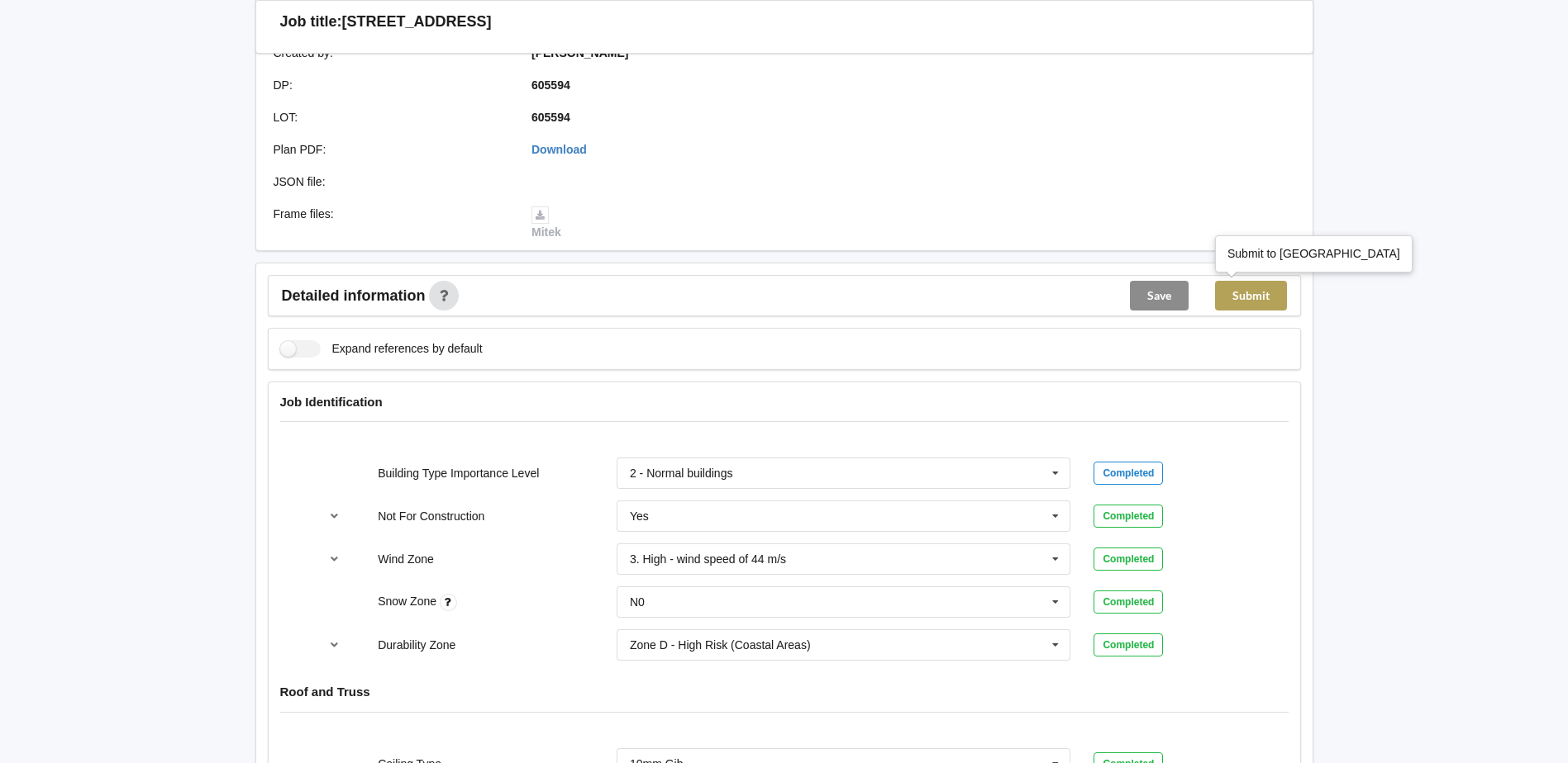
click at [1236, 296] on button "Submit" at bounding box center [1251, 296] width 72 height 30
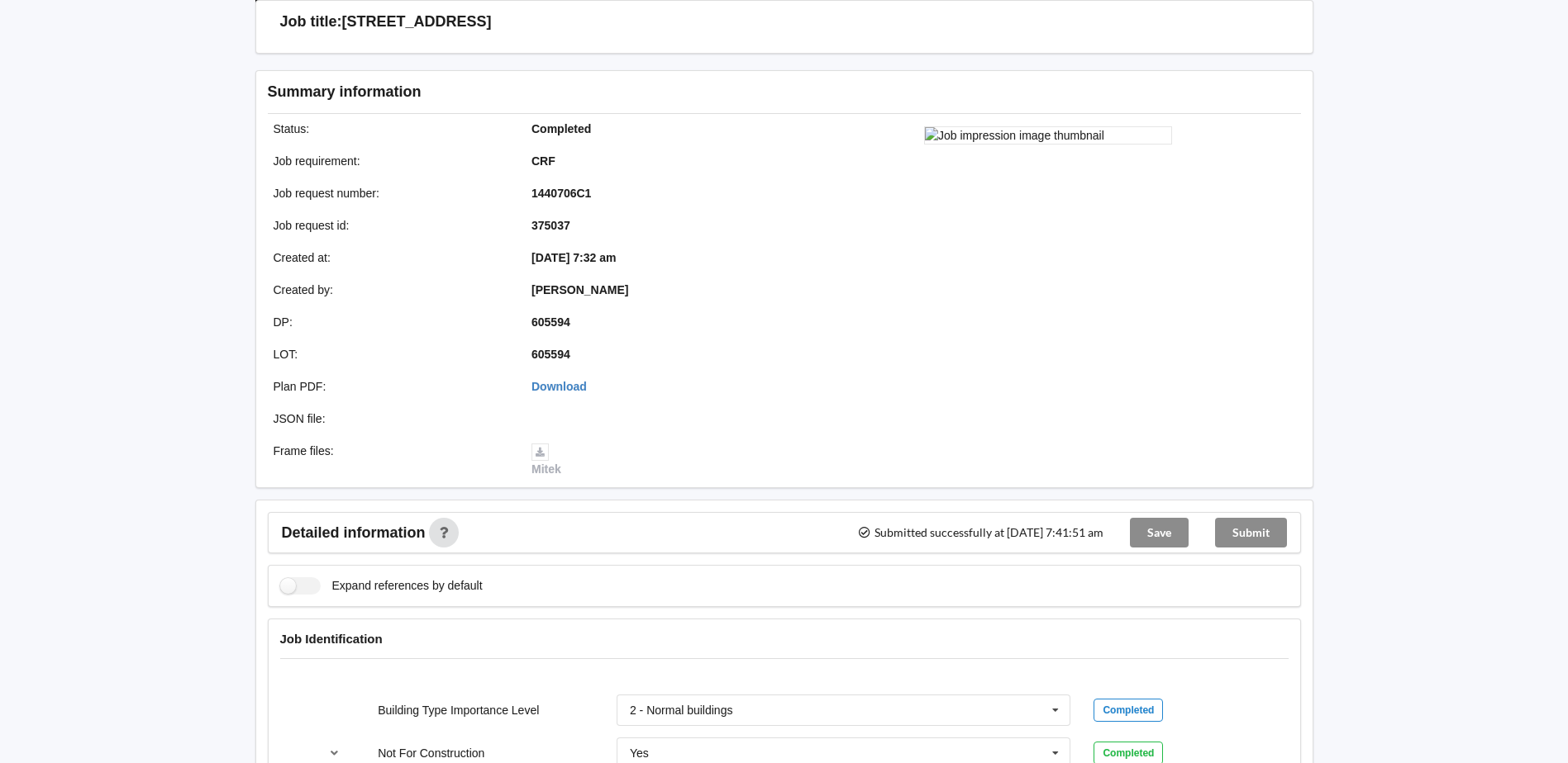
scroll to position [0, 0]
